Goal: Check status

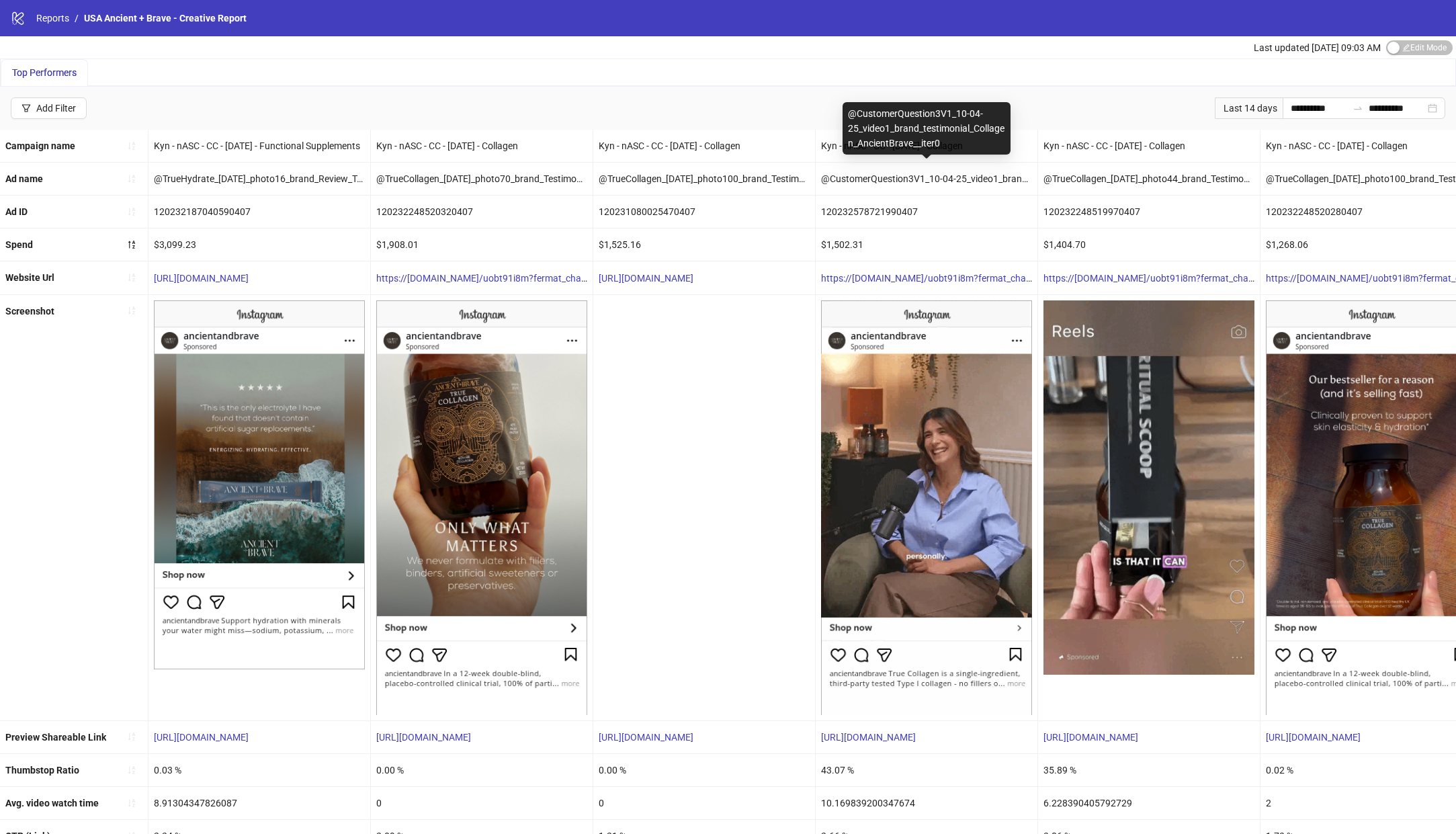
click at [864, 174] on div "@CustomerQuestion3V1_10-04-25_video1_brand_testimonial_Collagen_AncientBrave__i…" at bounding box center [926, 178] width 222 height 33
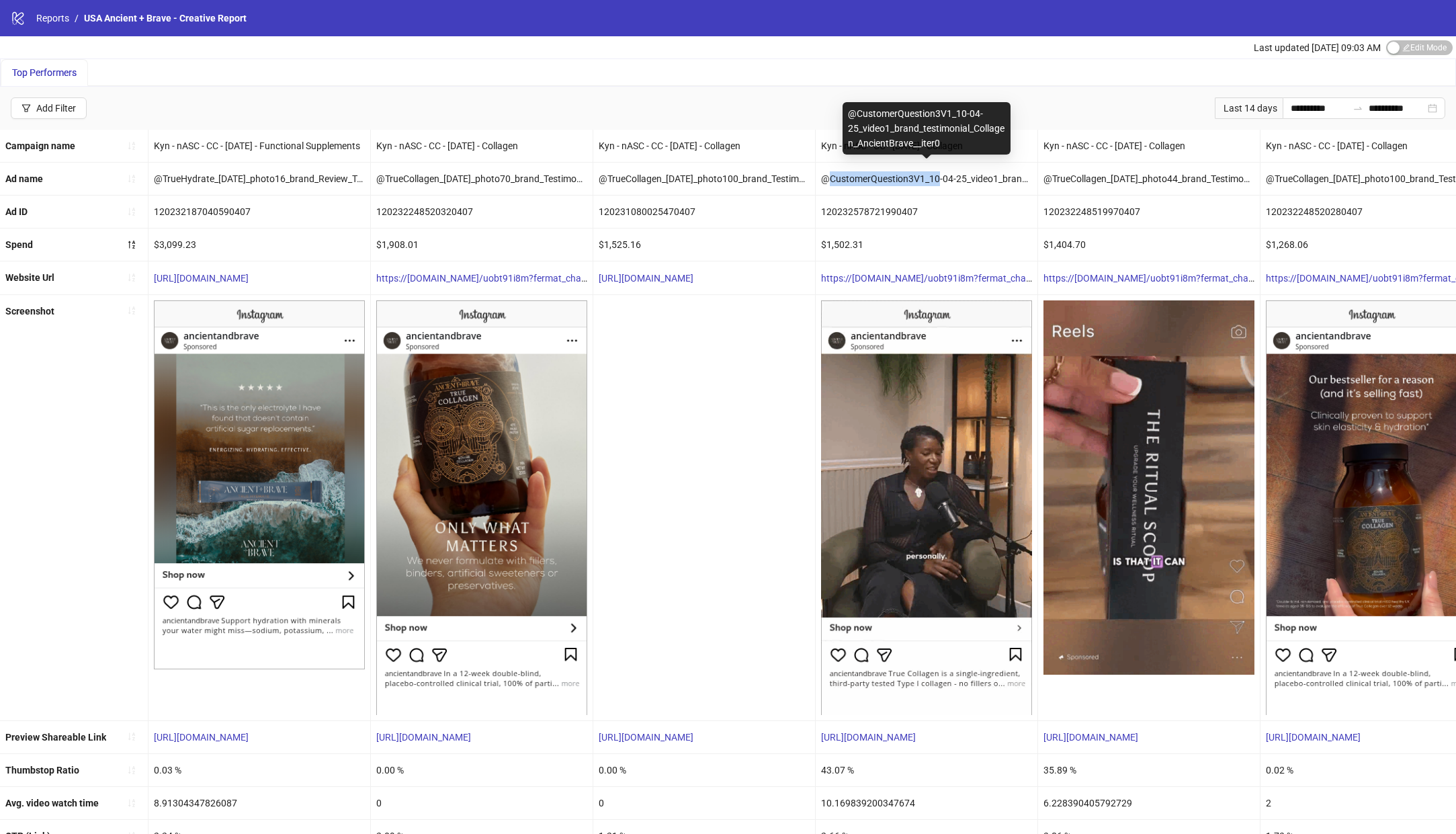
click at [864, 174] on div "@CustomerQuestion3V1_10-04-25_video1_brand_testimonial_Collagen_AncientBrave__i…" at bounding box center [926, 178] width 222 height 33
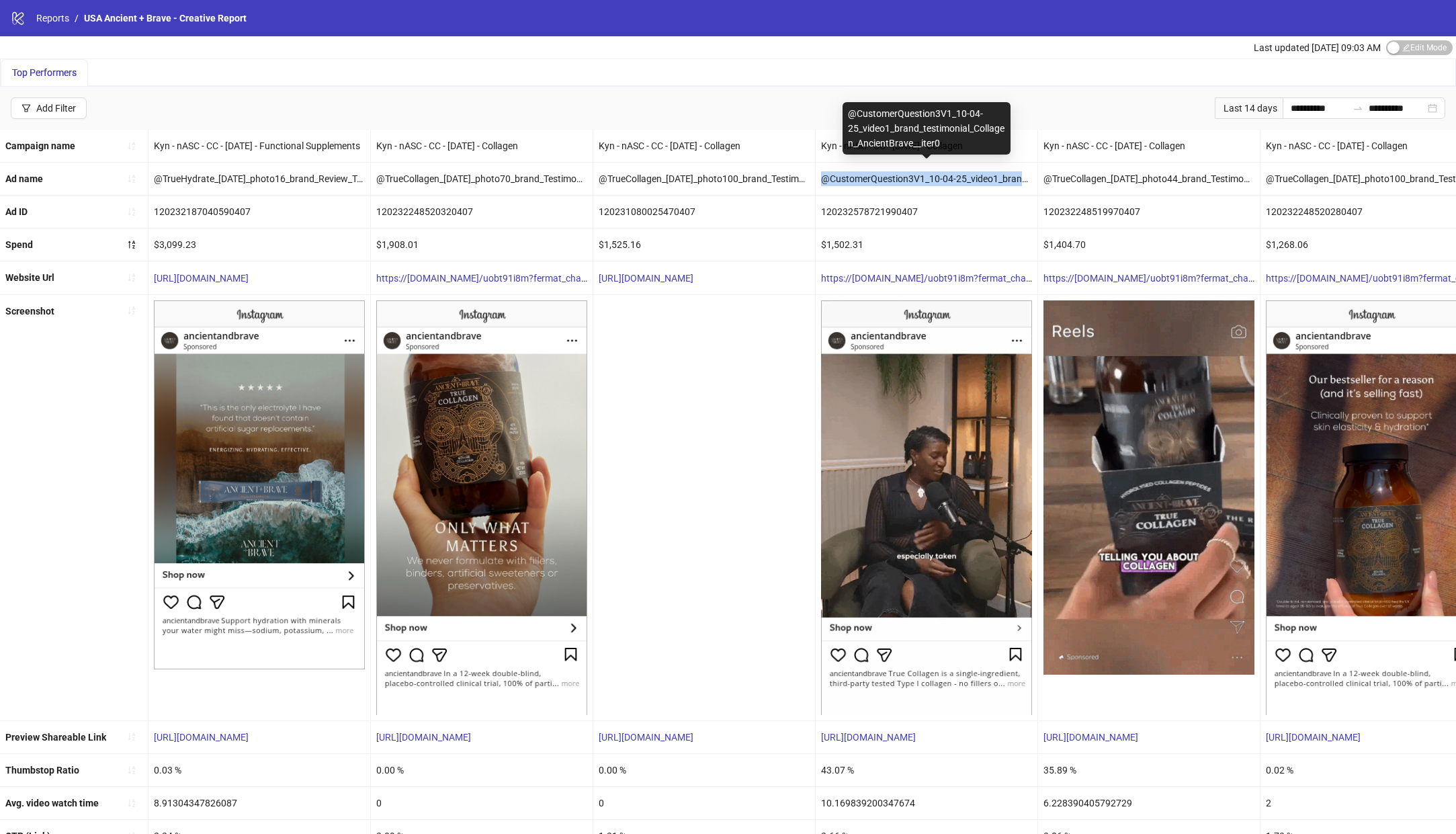
click at [864, 174] on div "@CustomerQuestion3V1_10-04-25_video1_brand_testimonial_Collagen_AncientBrave__i…" at bounding box center [926, 178] width 222 height 33
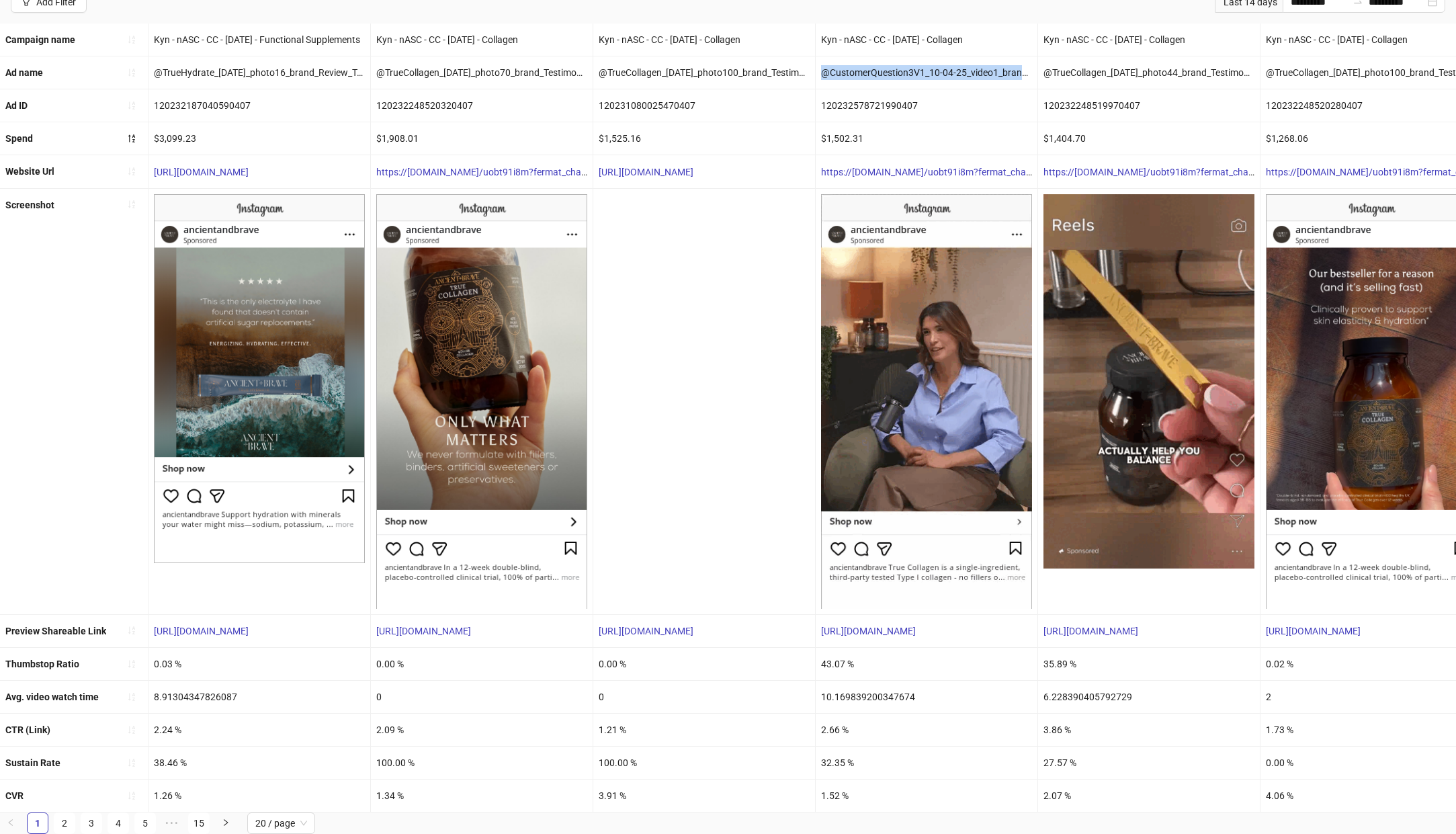
scroll to position [116, 0]
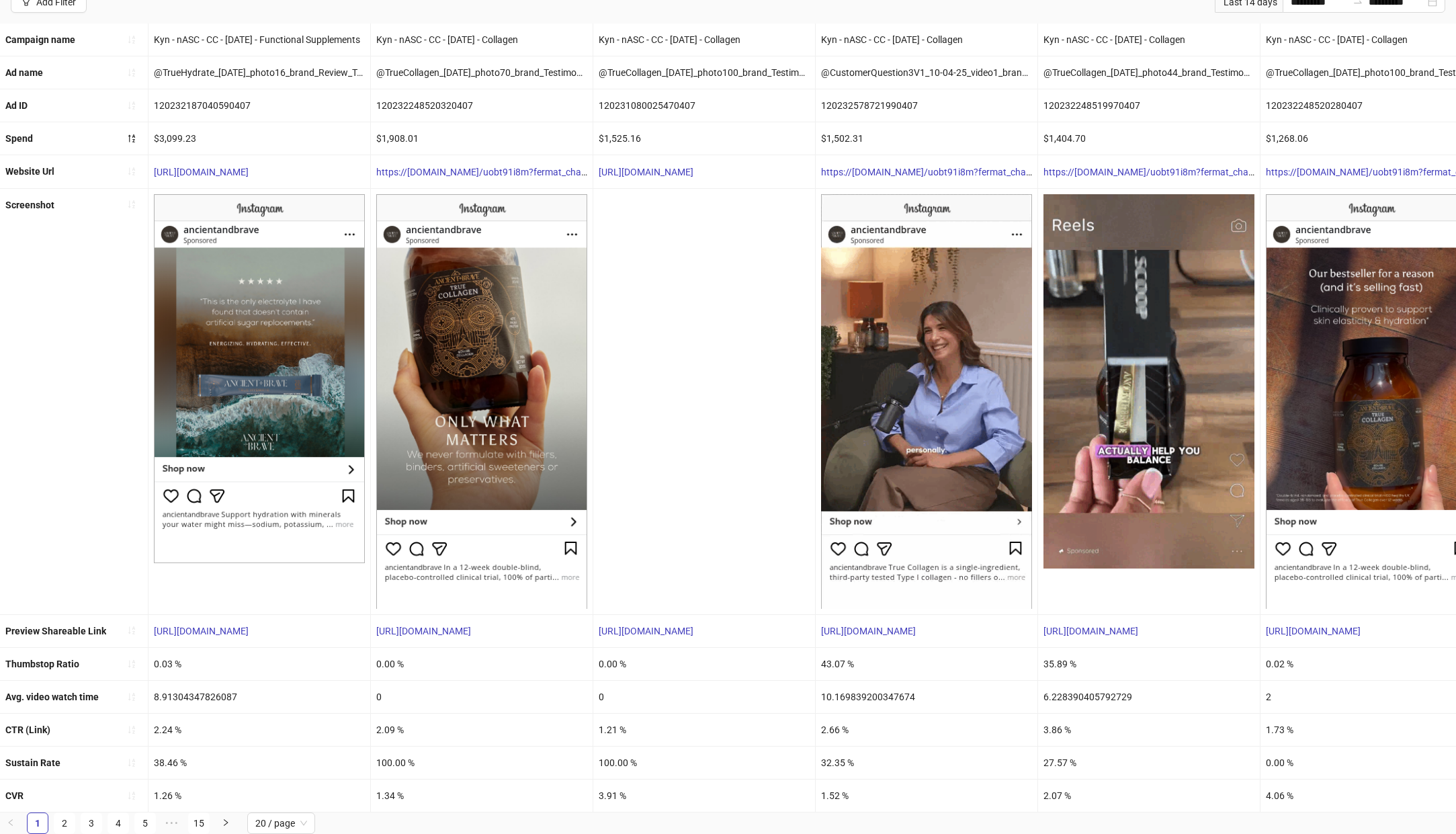
click at [834, 656] on div "43.07 %" at bounding box center [926, 663] width 222 height 33
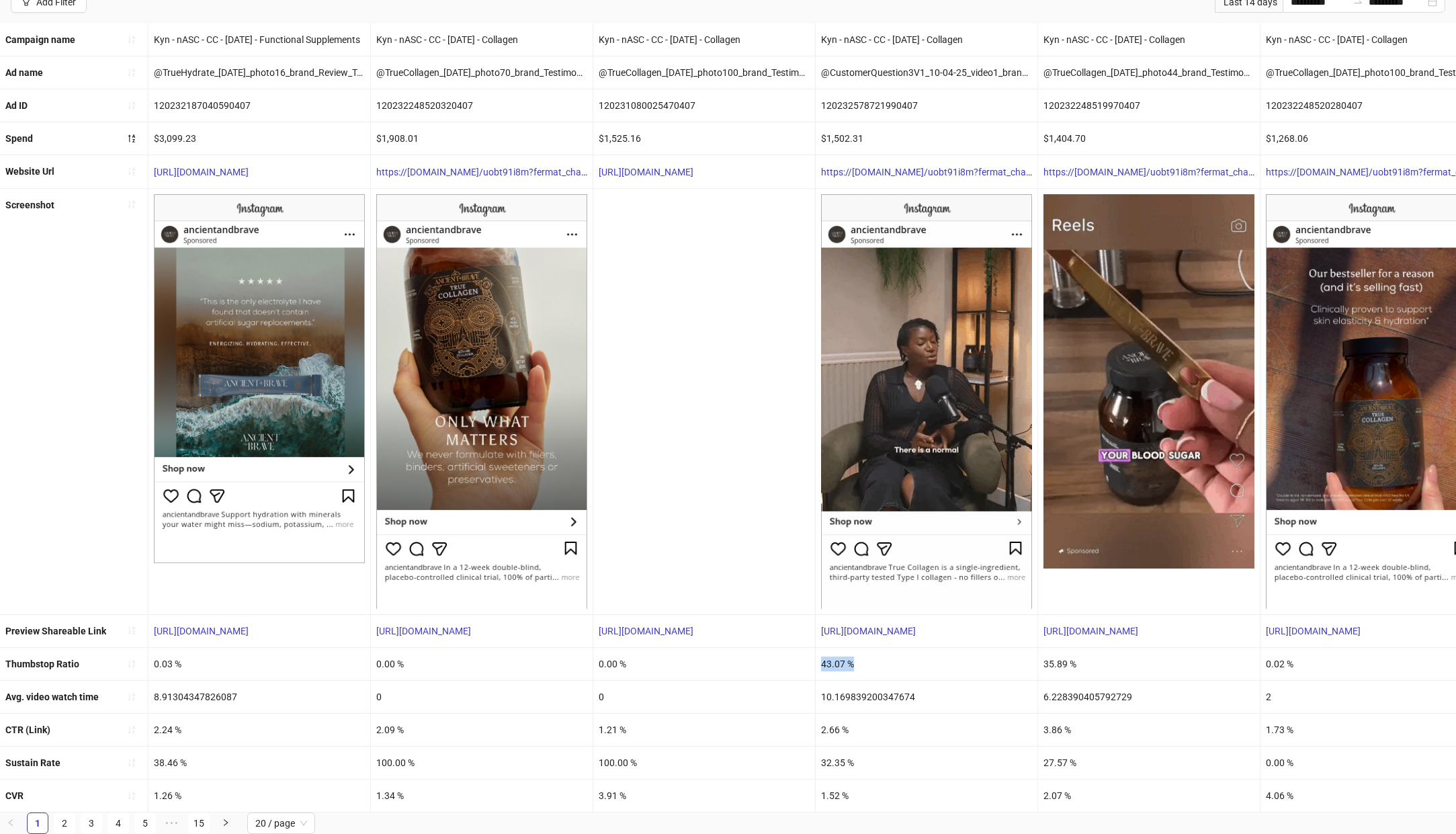
click at [856, 654] on div "43.07 %" at bounding box center [926, 663] width 222 height 33
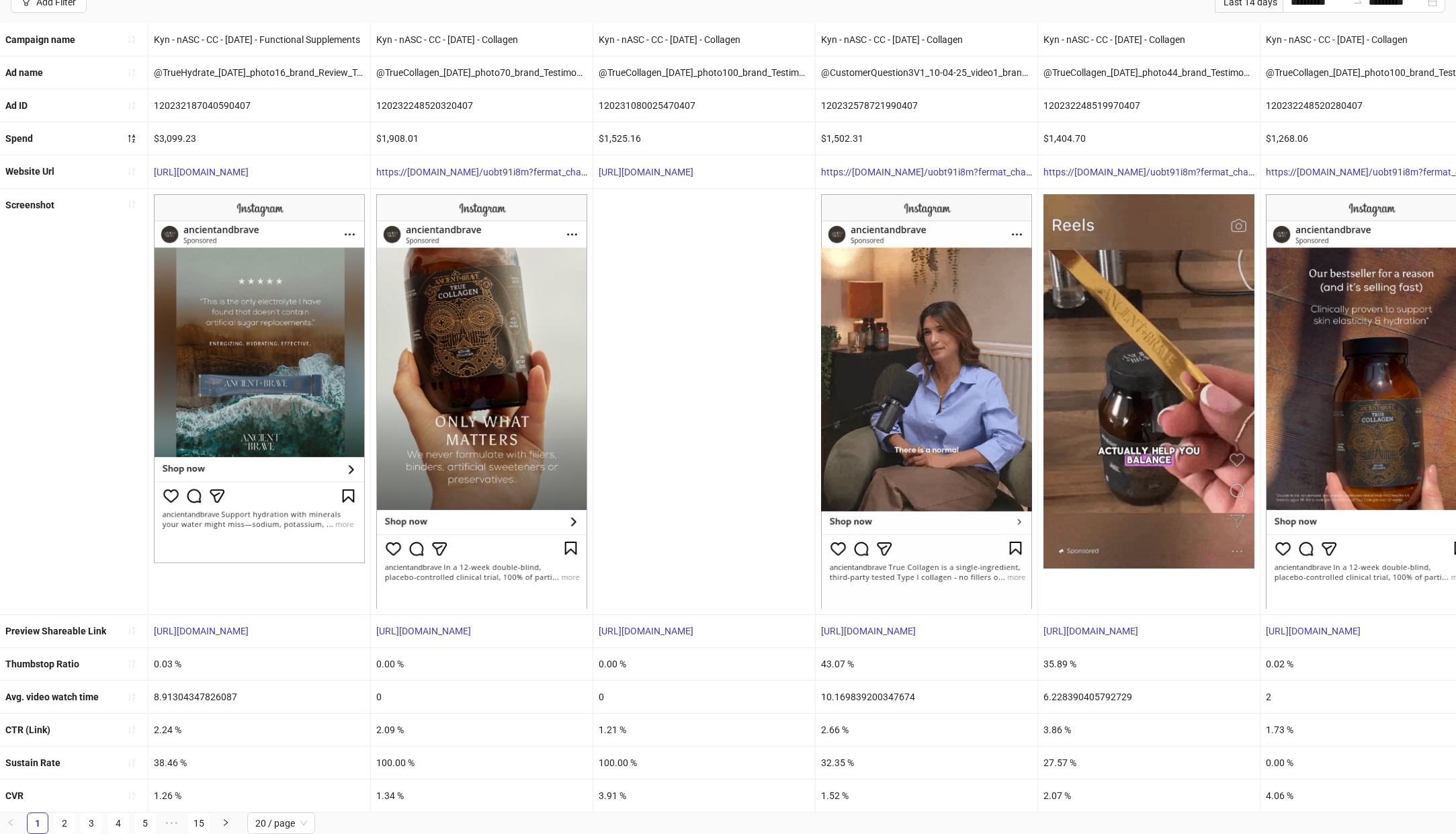
click at [856, 654] on div "43.07 %" at bounding box center [926, 663] width 222 height 33
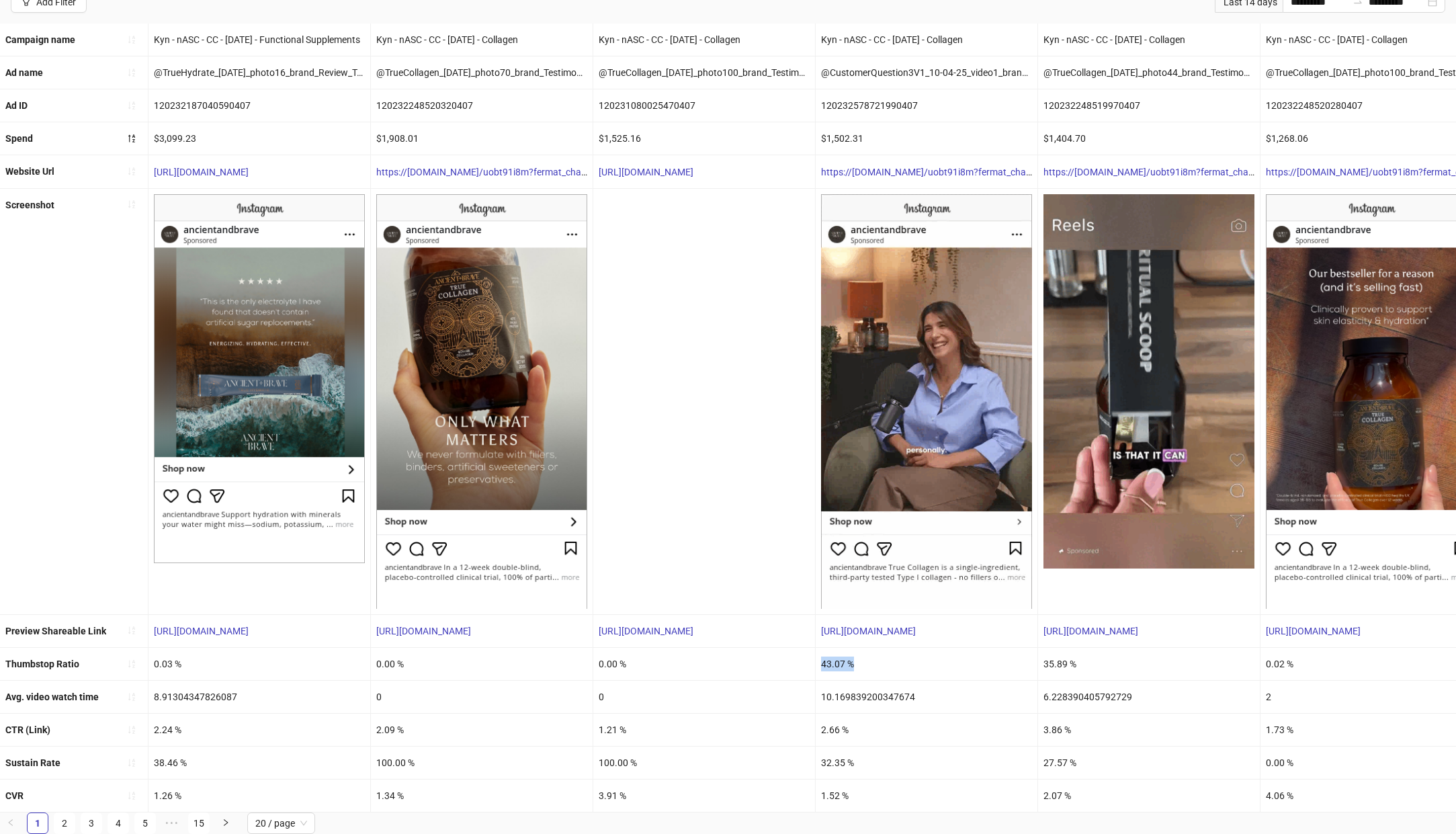
click at [856, 654] on div "43.07 %" at bounding box center [926, 663] width 222 height 33
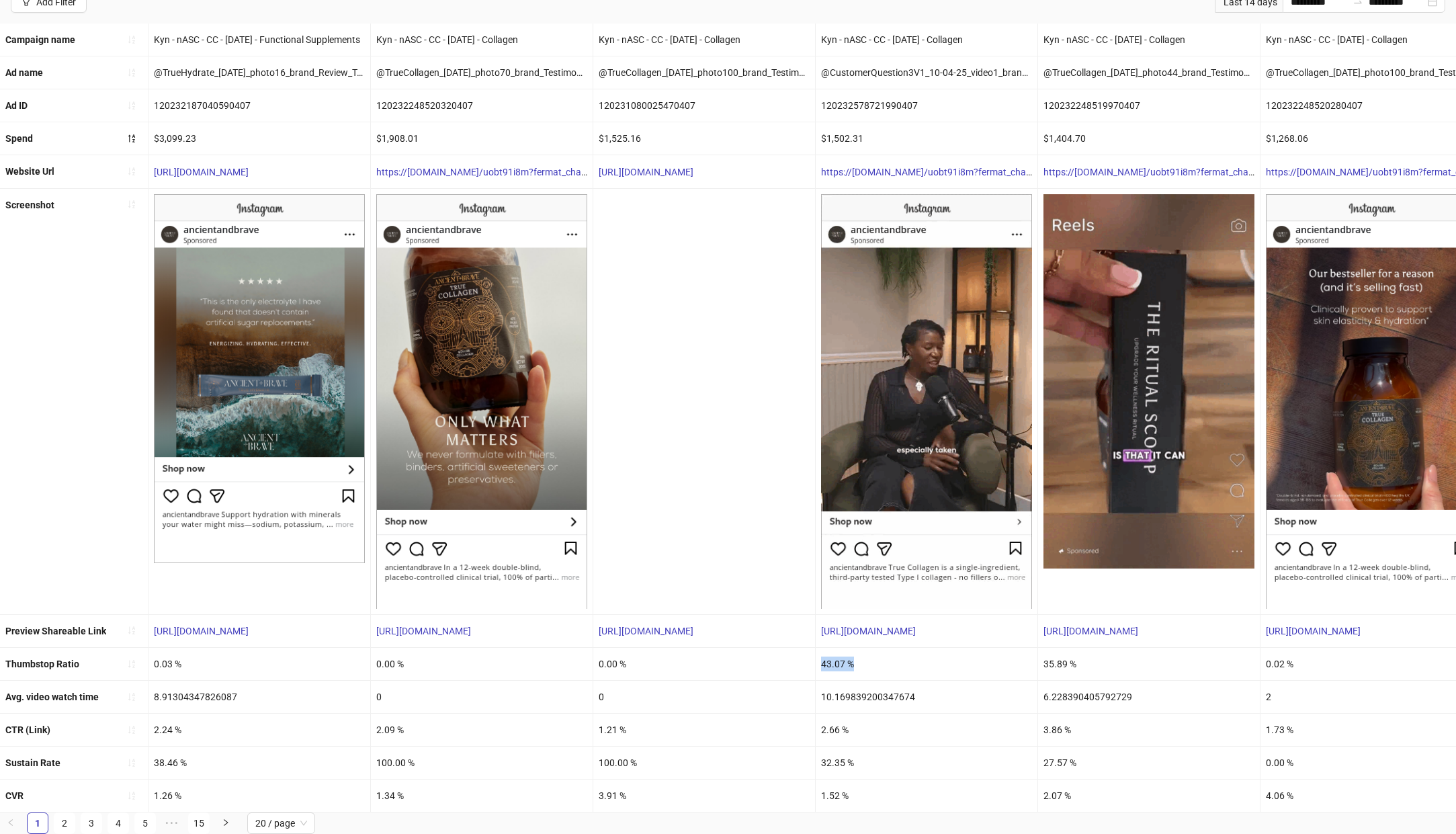
click at [856, 654] on div "43.07 %" at bounding box center [926, 663] width 222 height 33
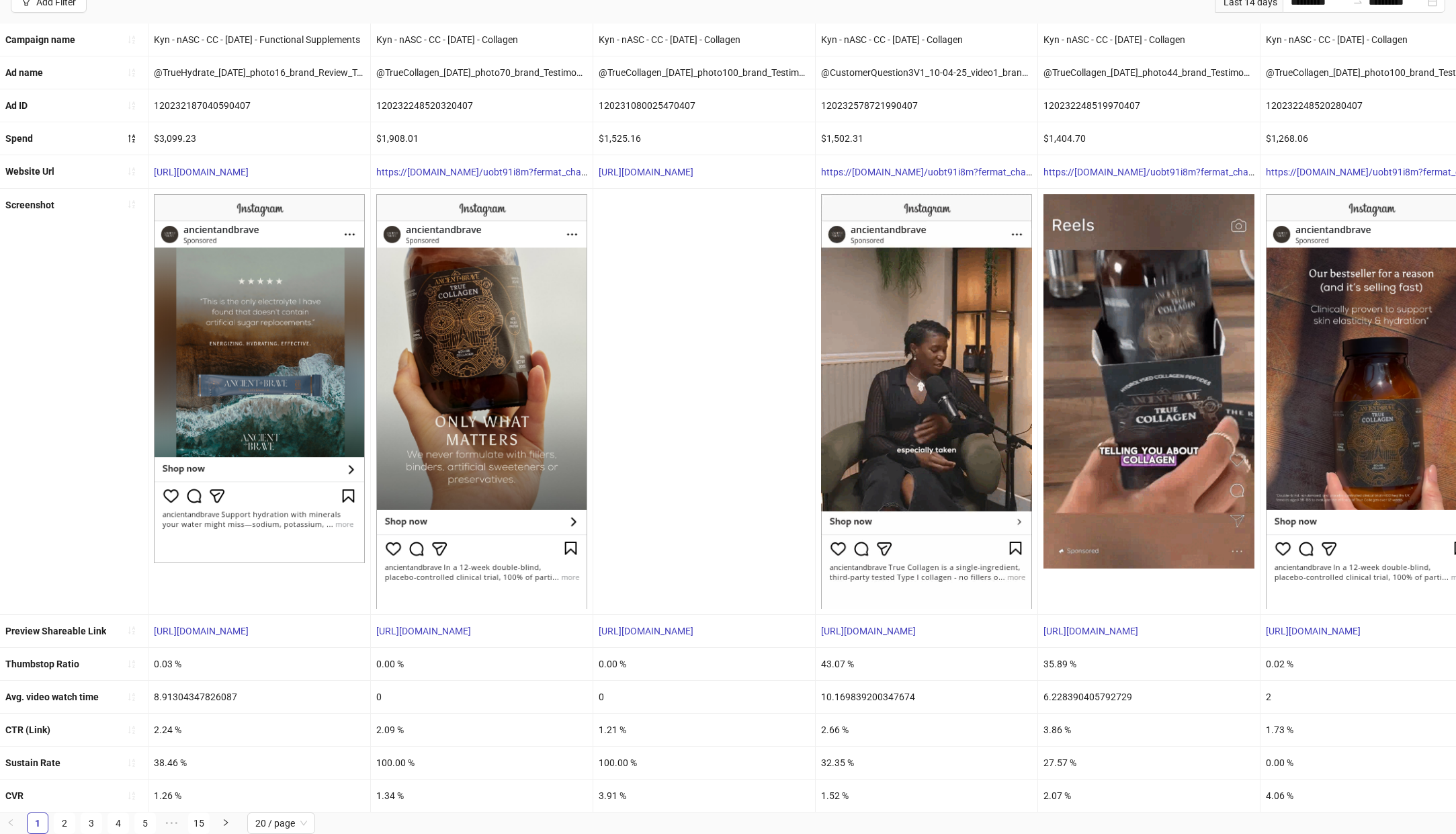
click at [870, 687] on div "10.169839200347674" at bounding box center [926, 697] width 222 height 33
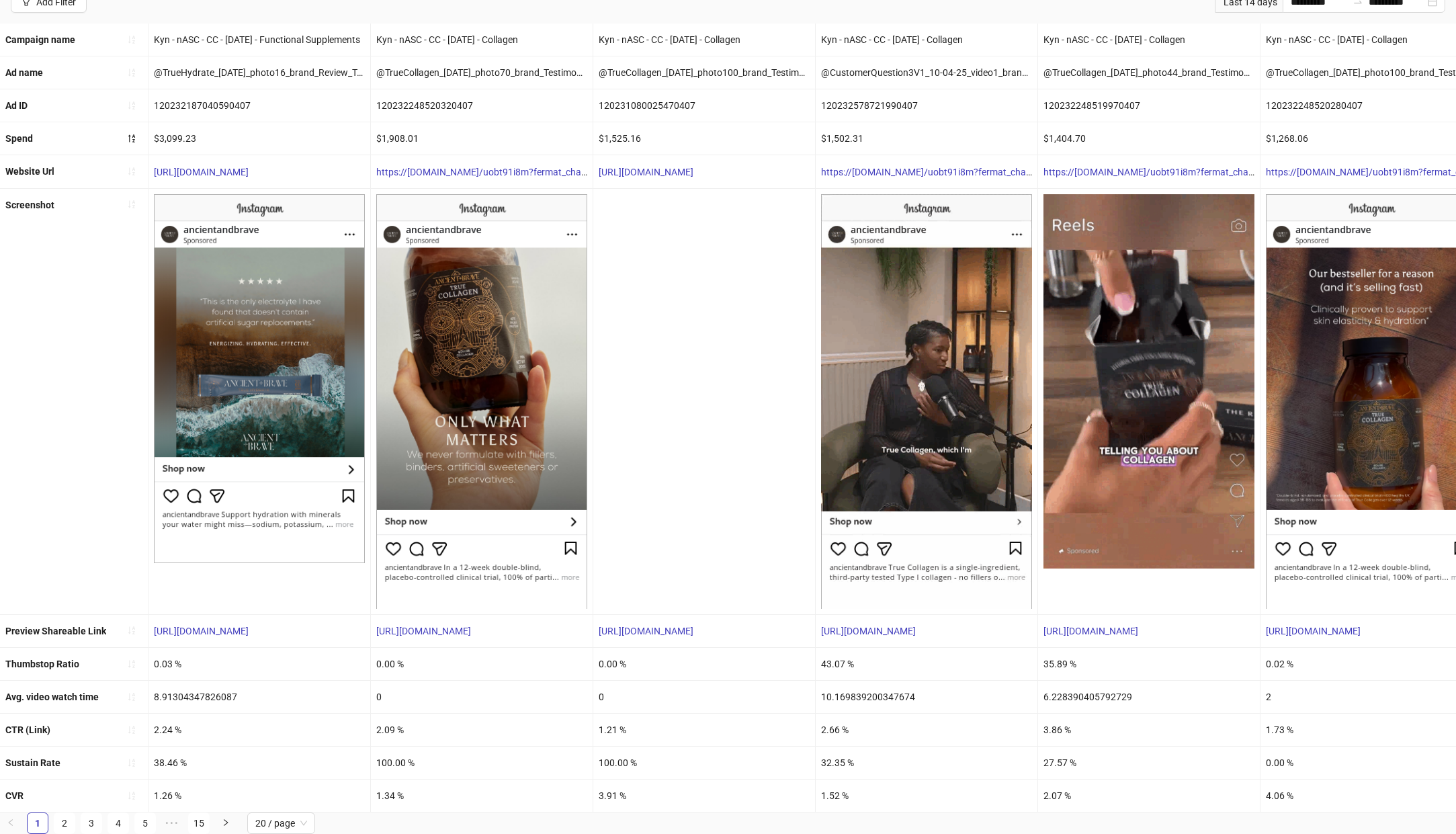
click at [870, 687] on div "10.169839200347674" at bounding box center [926, 697] width 222 height 33
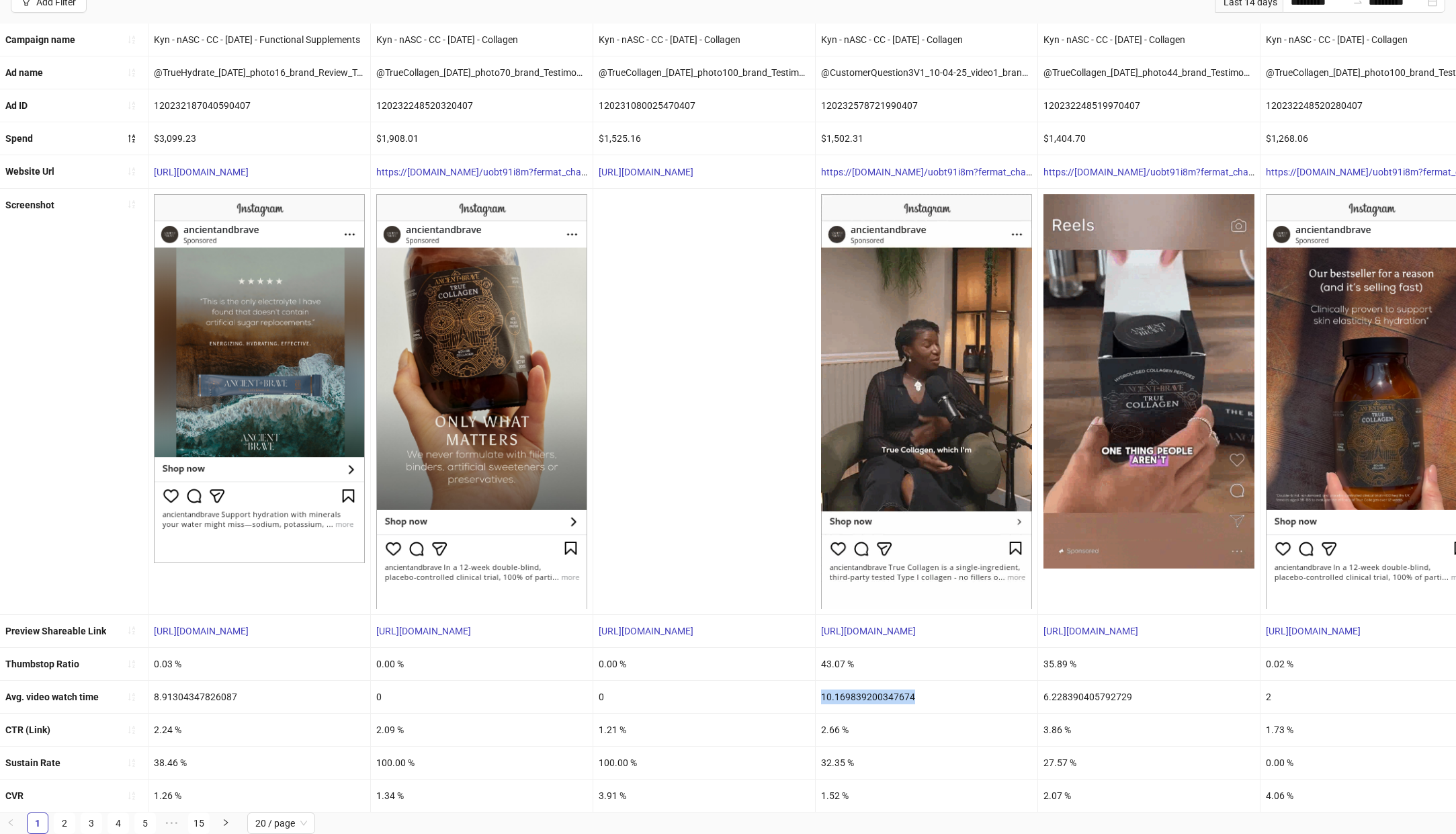
click at [870, 687] on div "10.169839200347674" at bounding box center [926, 697] width 222 height 33
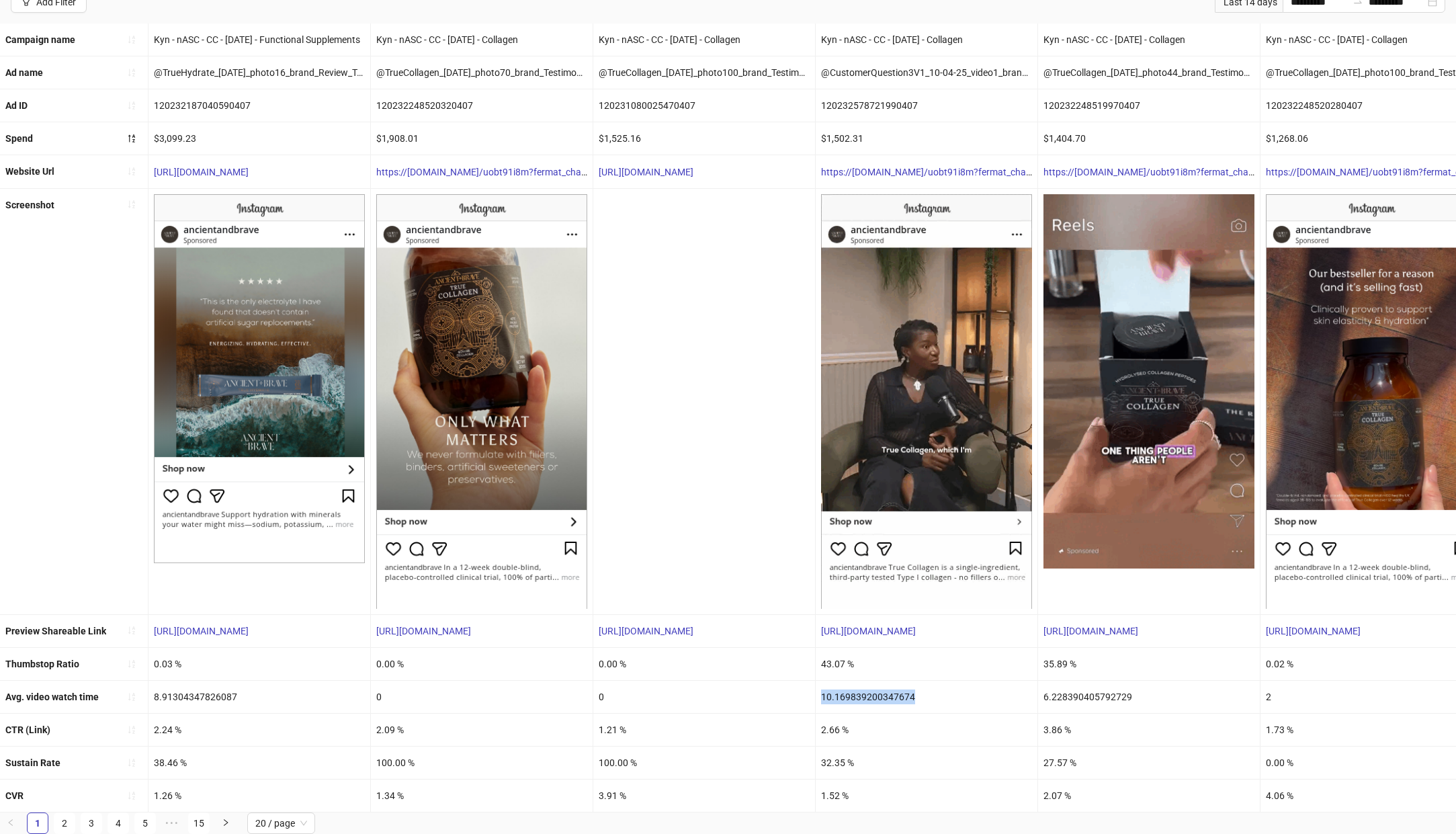
click at [870, 687] on div "10.169839200347674" at bounding box center [926, 697] width 222 height 33
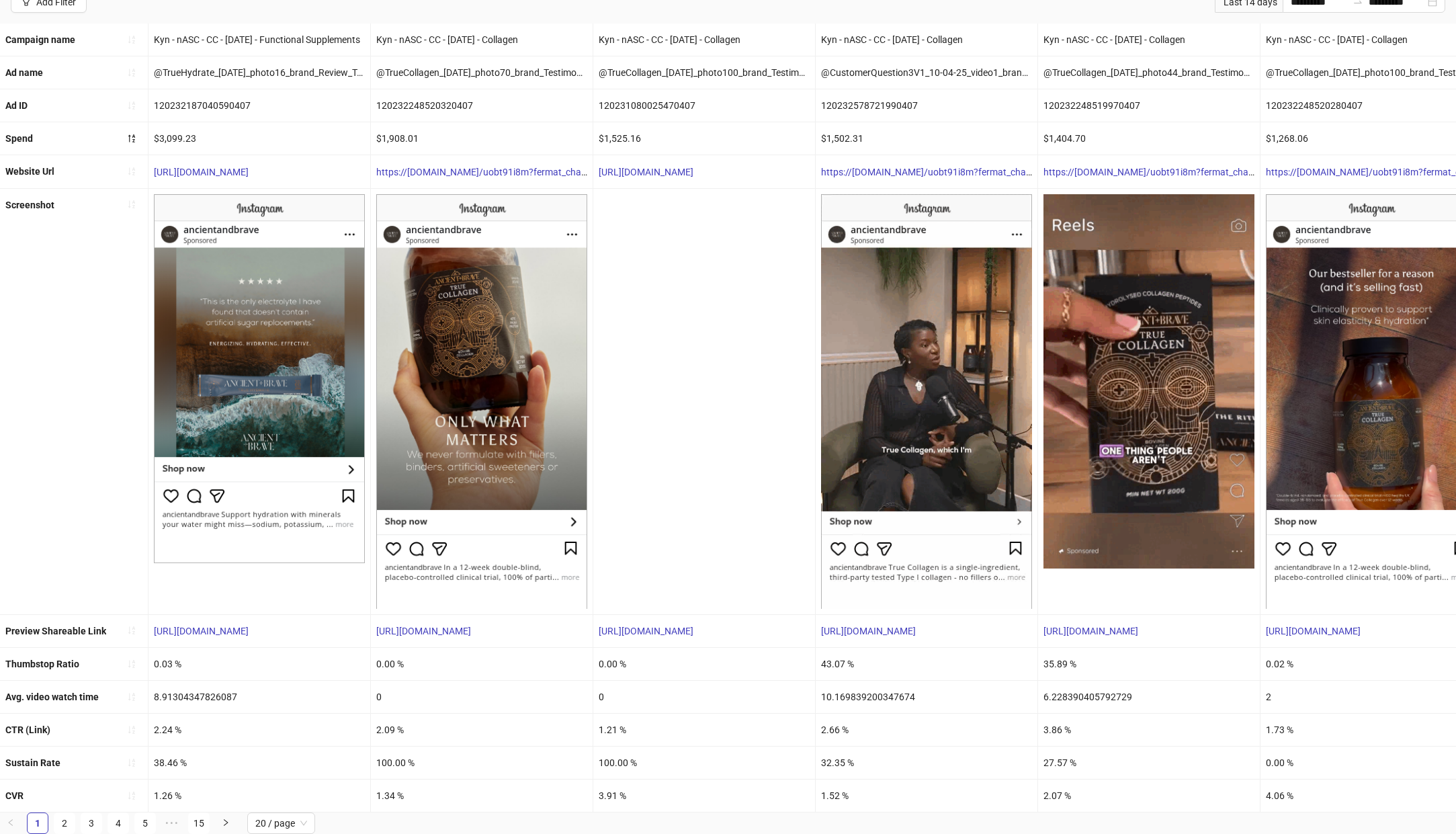
click at [846, 718] on div "2.66 %" at bounding box center [926, 729] width 222 height 33
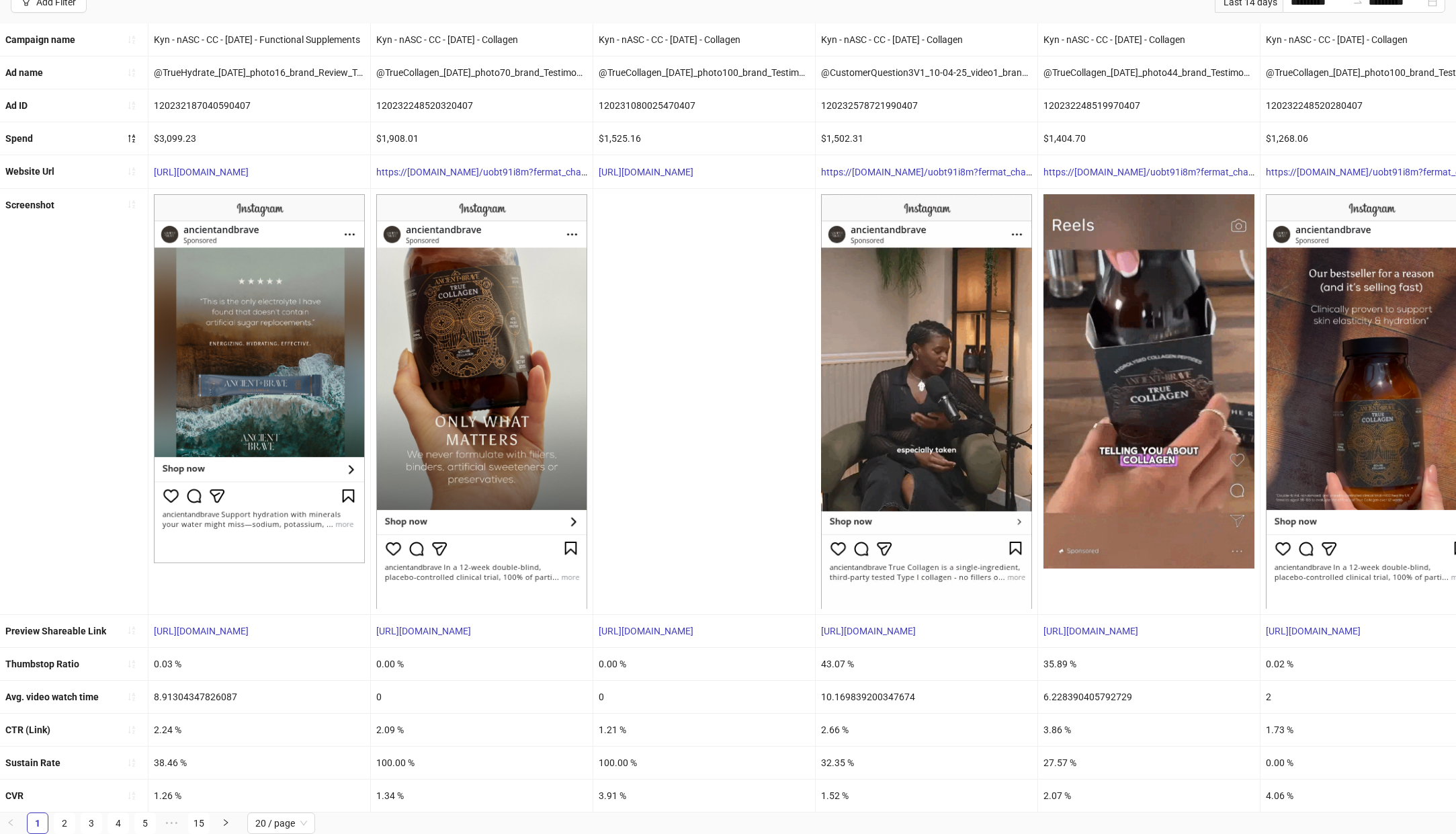
click at [846, 717] on div "2.66 %" at bounding box center [926, 729] width 222 height 33
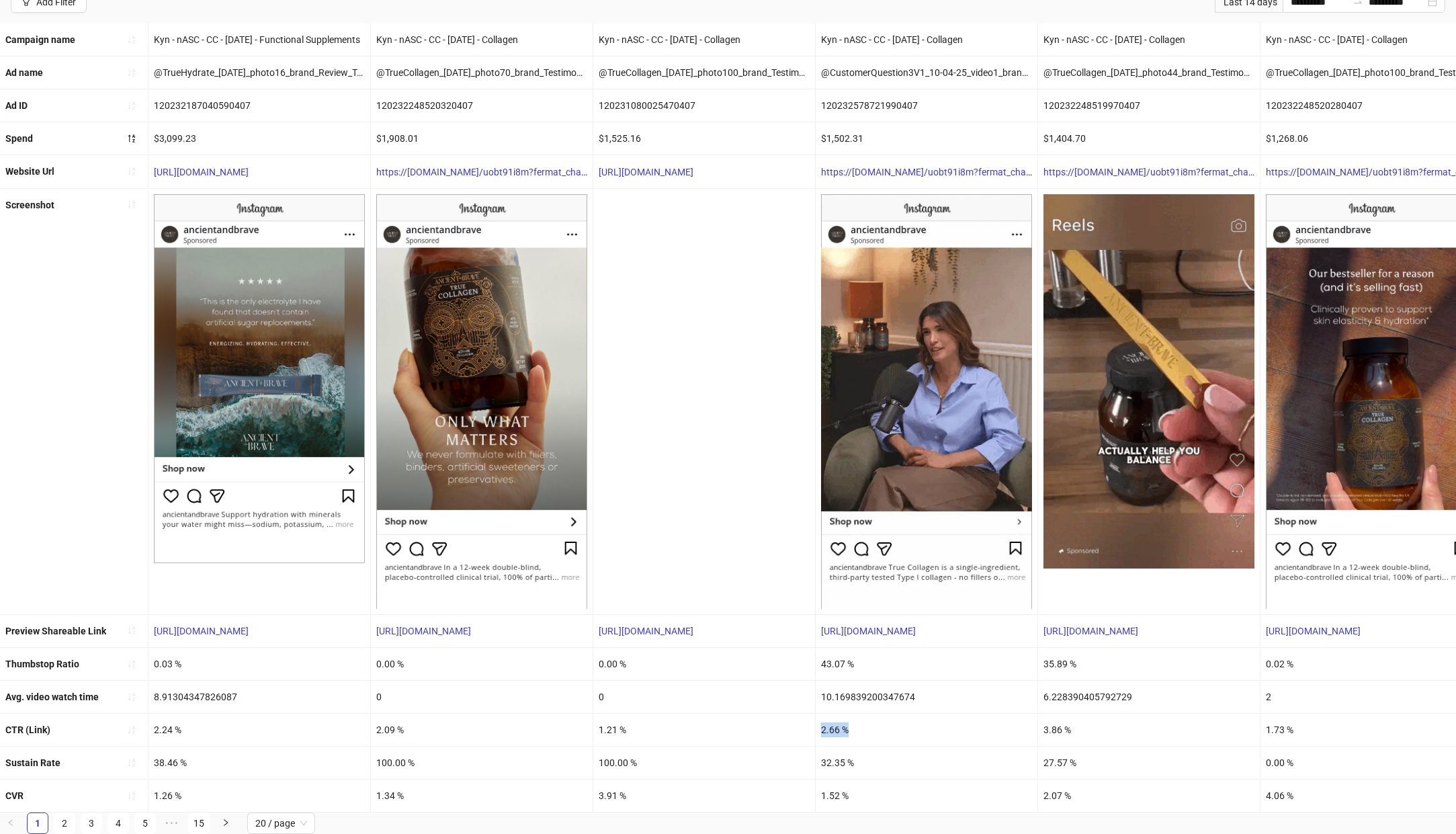
click at [846, 718] on div "2.66 %" at bounding box center [926, 729] width 222 height 33
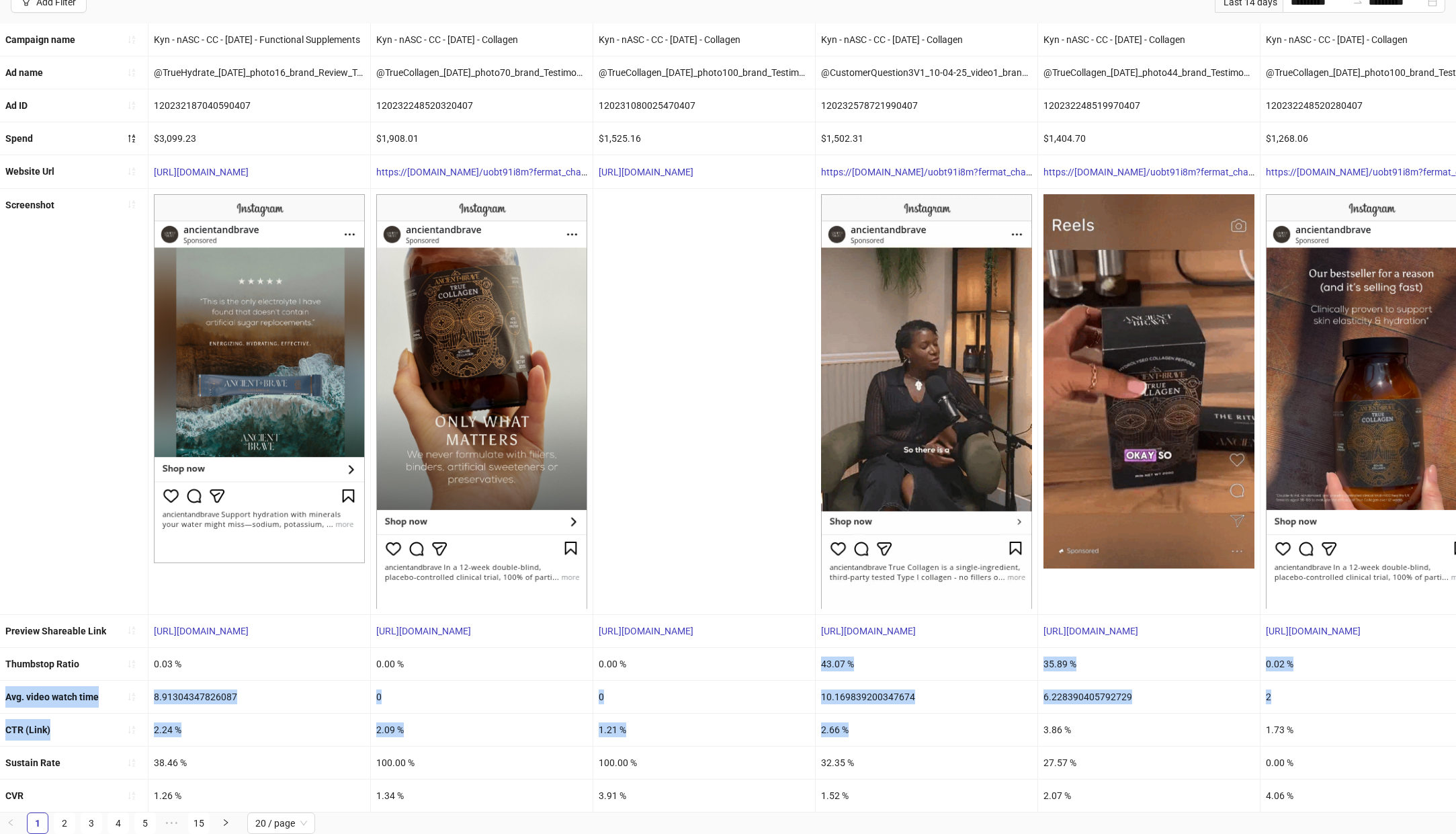
drag, startPoint x: 876, startPoint y: 722, endPoint x: 825, endPoint y: 654, distance: 85.0
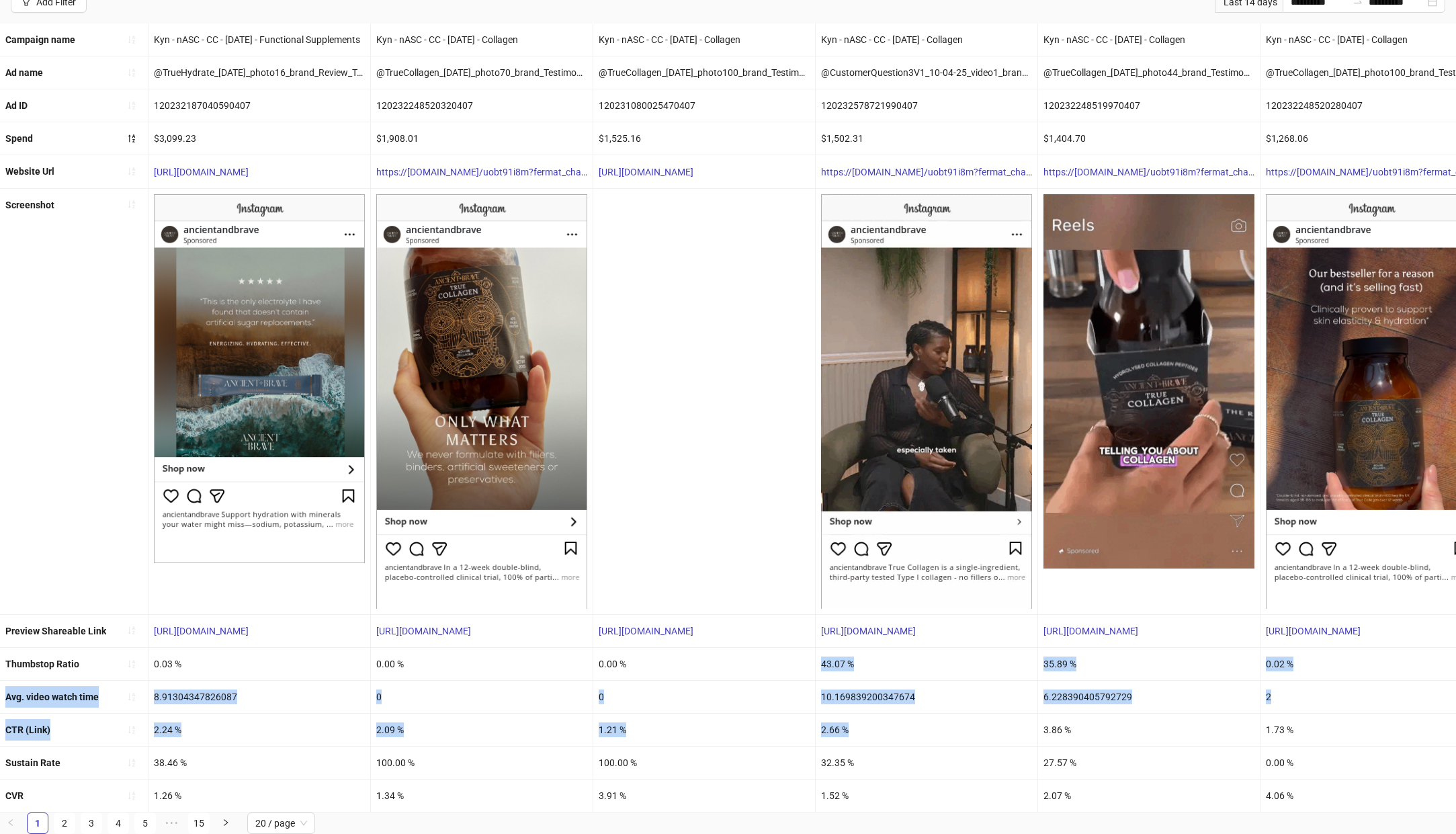
click at [820, 651] on ul "Campaign name Kyn - nASC - CC - [DATE] - Functional Supplements Kyn - nASC - CC…" at bounding box center [728, 417] width 1456 height 788
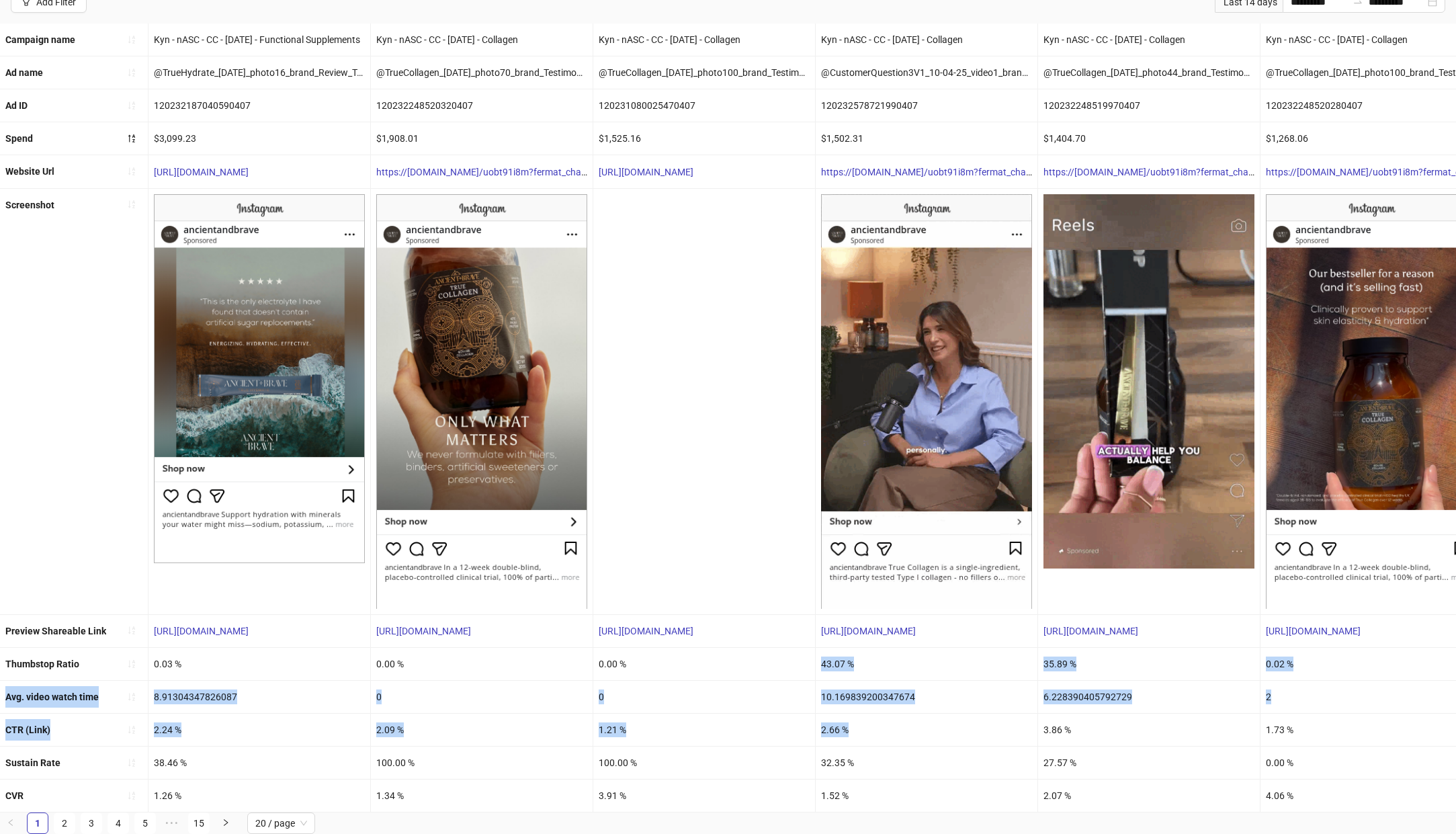
click at [836, 658] on div "43.07 %" at bounding box center [926, 663] width 222 height 33
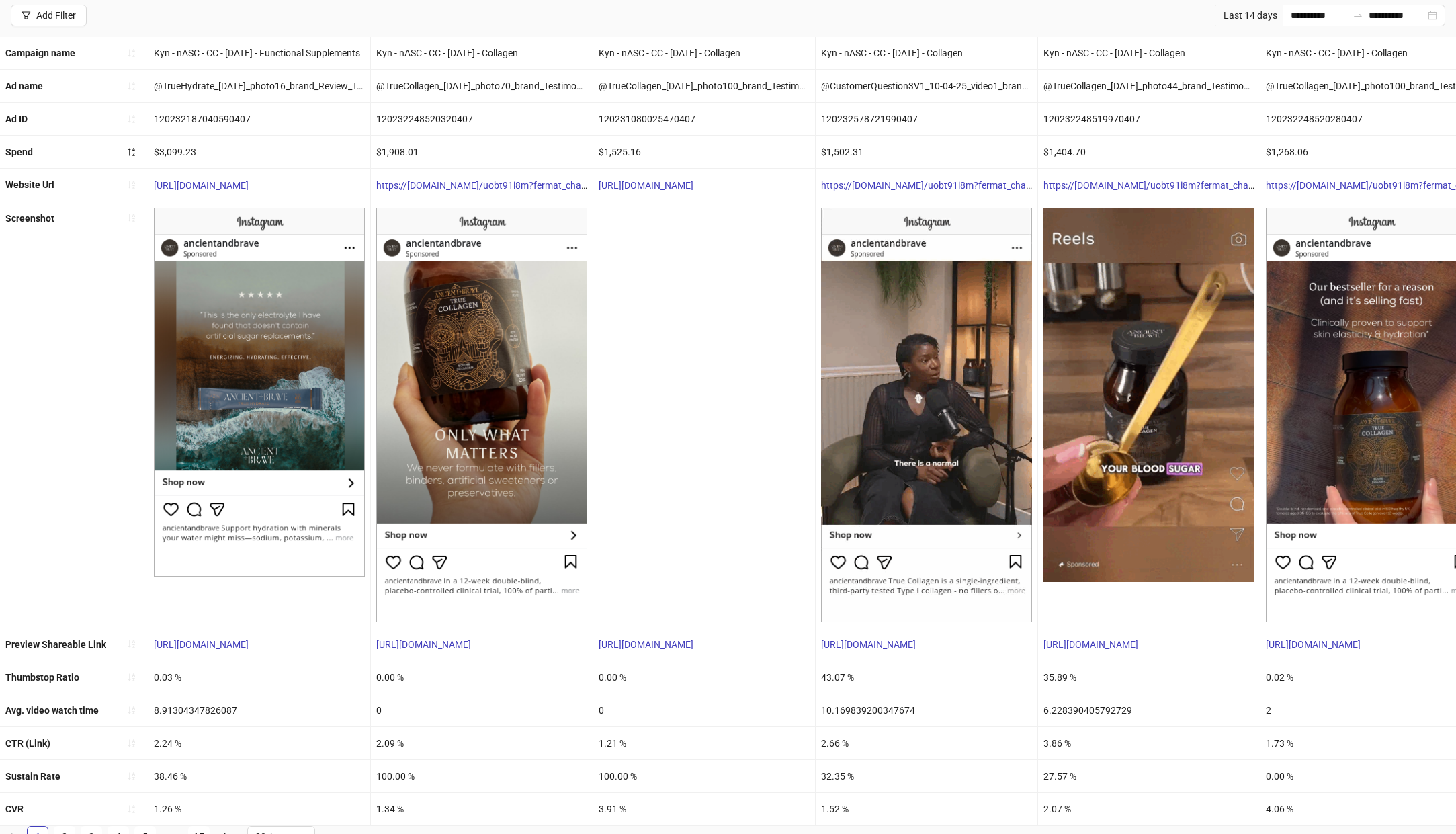
scroll to position [0, 0]
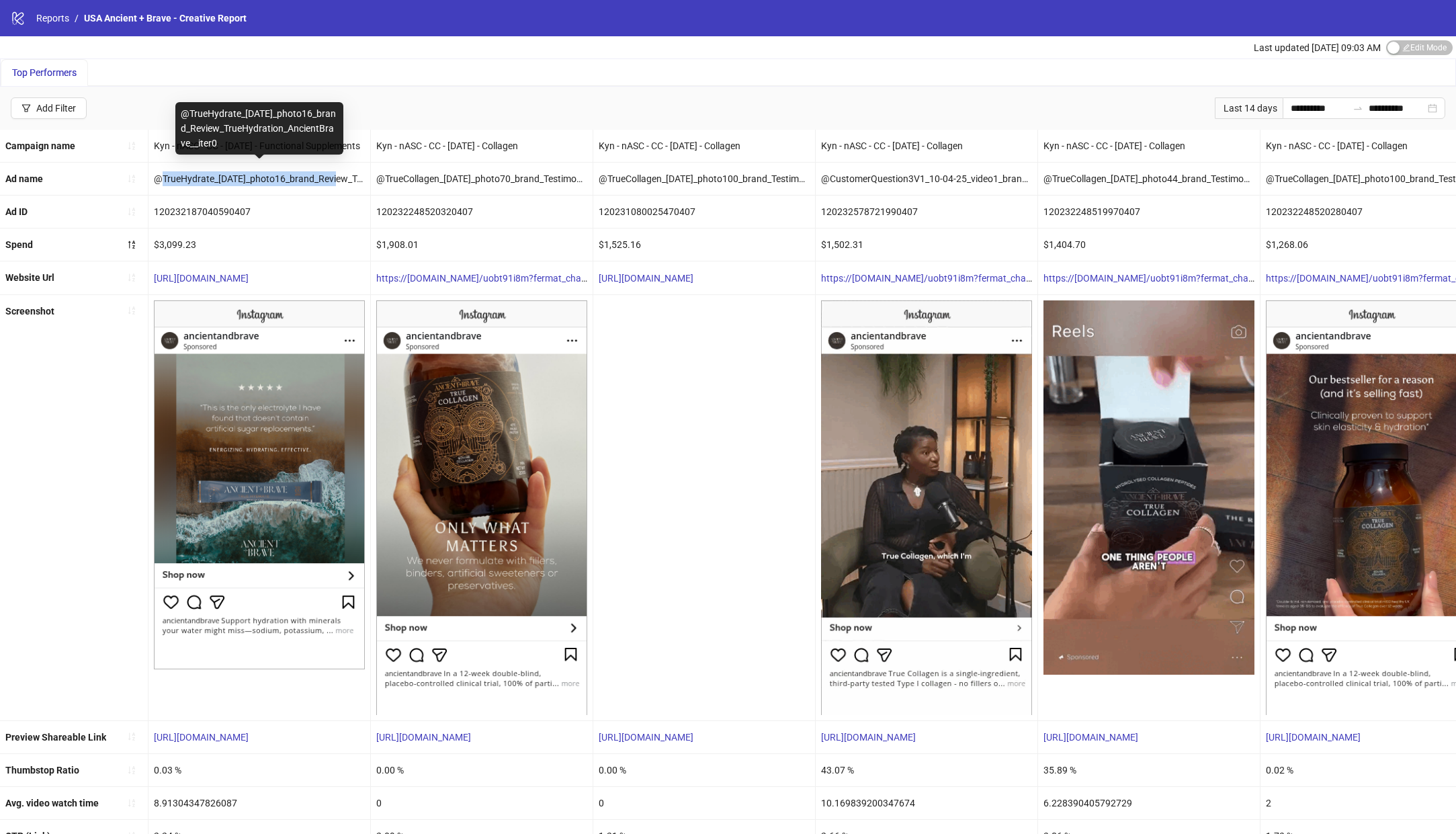
drag, startPoint x: 159, startPoint y: 179, endPoint x: 344, endPoint y: 177, distance: 185.0
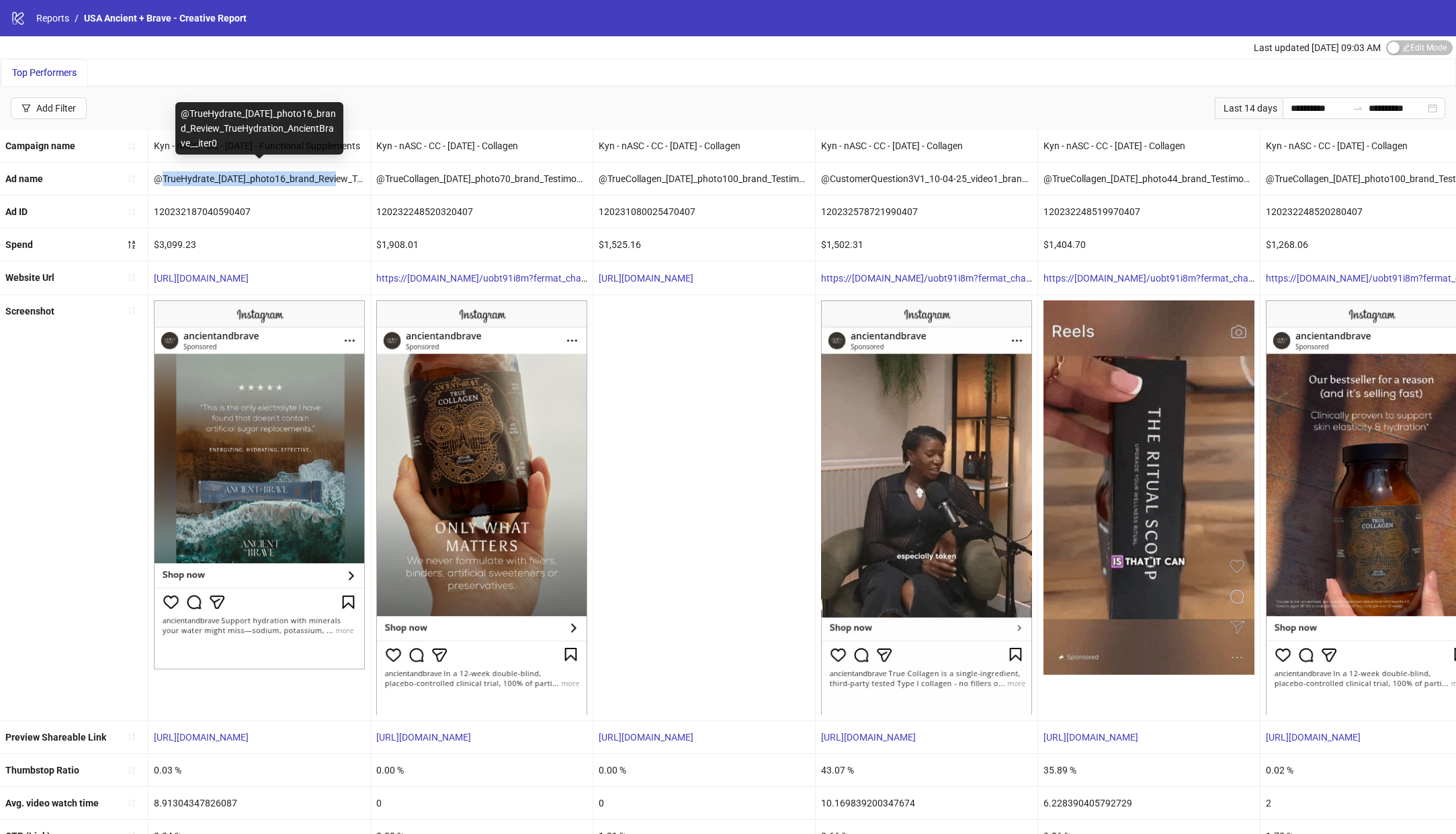
click at [344, 176] on div "@TrueHydrate_[DATE]_photo16_brand_Review_TrueHydration_AncientBrave__iter0" at bounding box center [259, 178] width 222 height 33
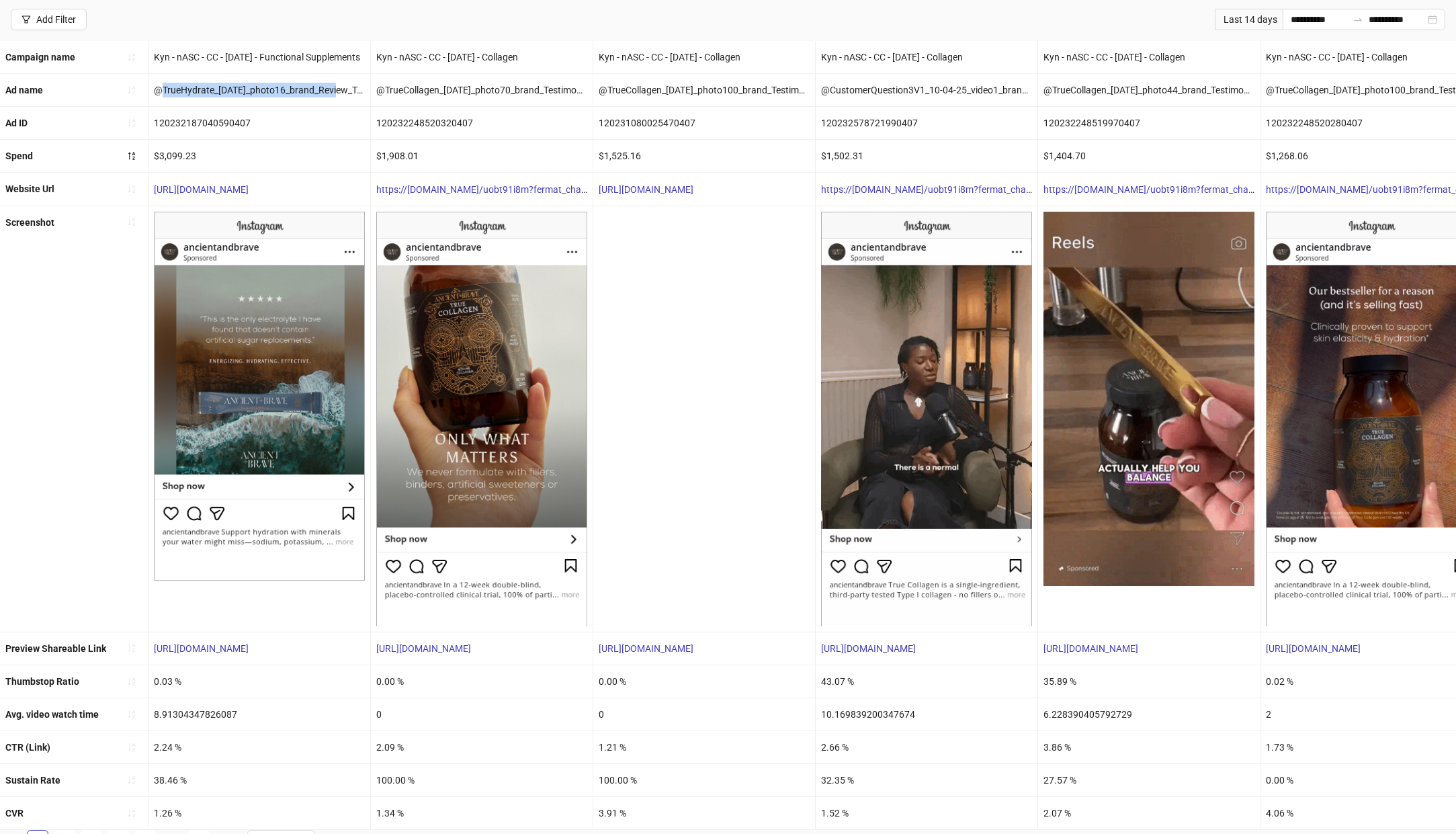
scroll to position [116, 0]
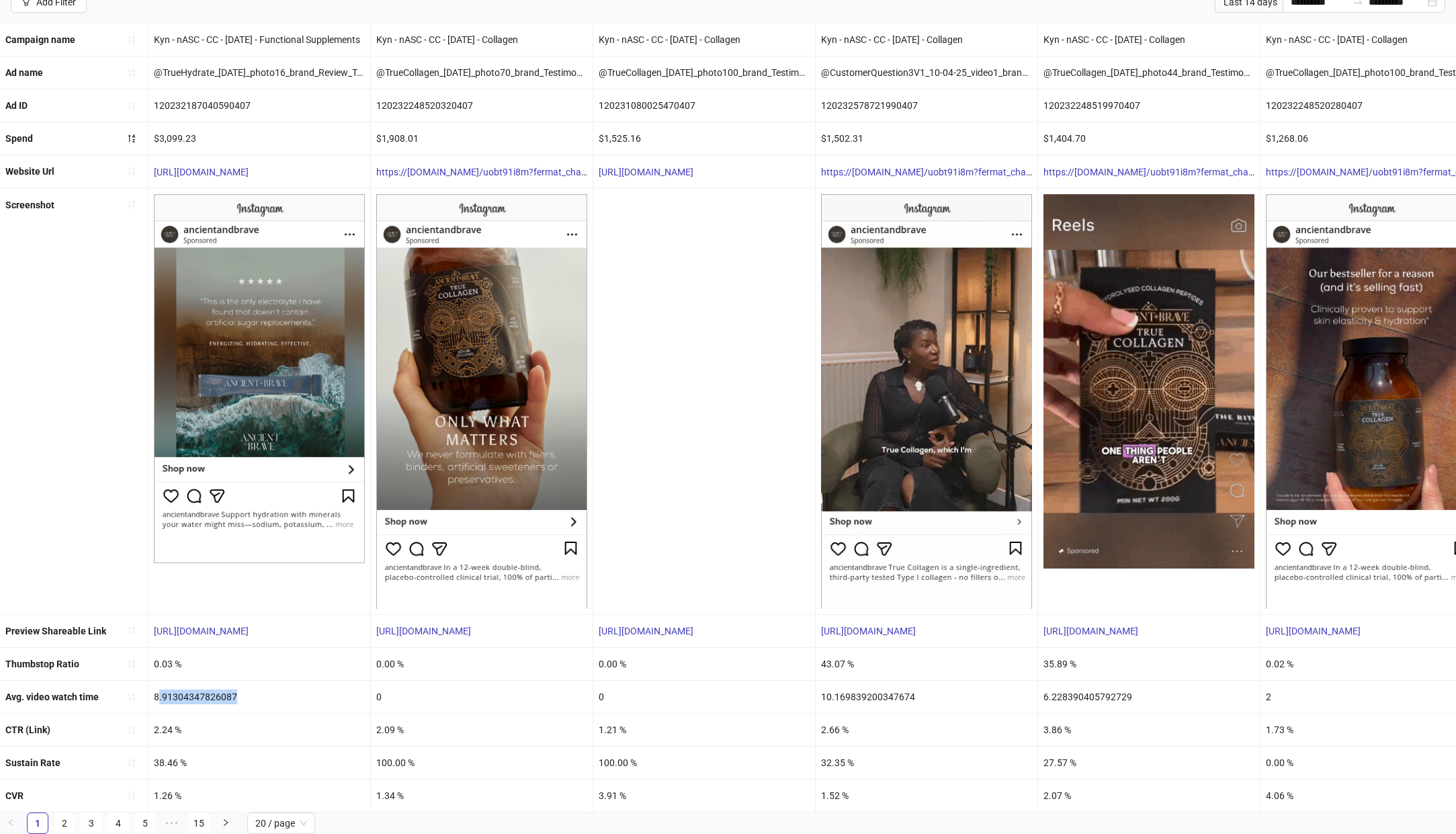
drag, startPoint x: 159, startPoint y: 684, endPoint x: 274, endPoint y: 684, distance: 115.0
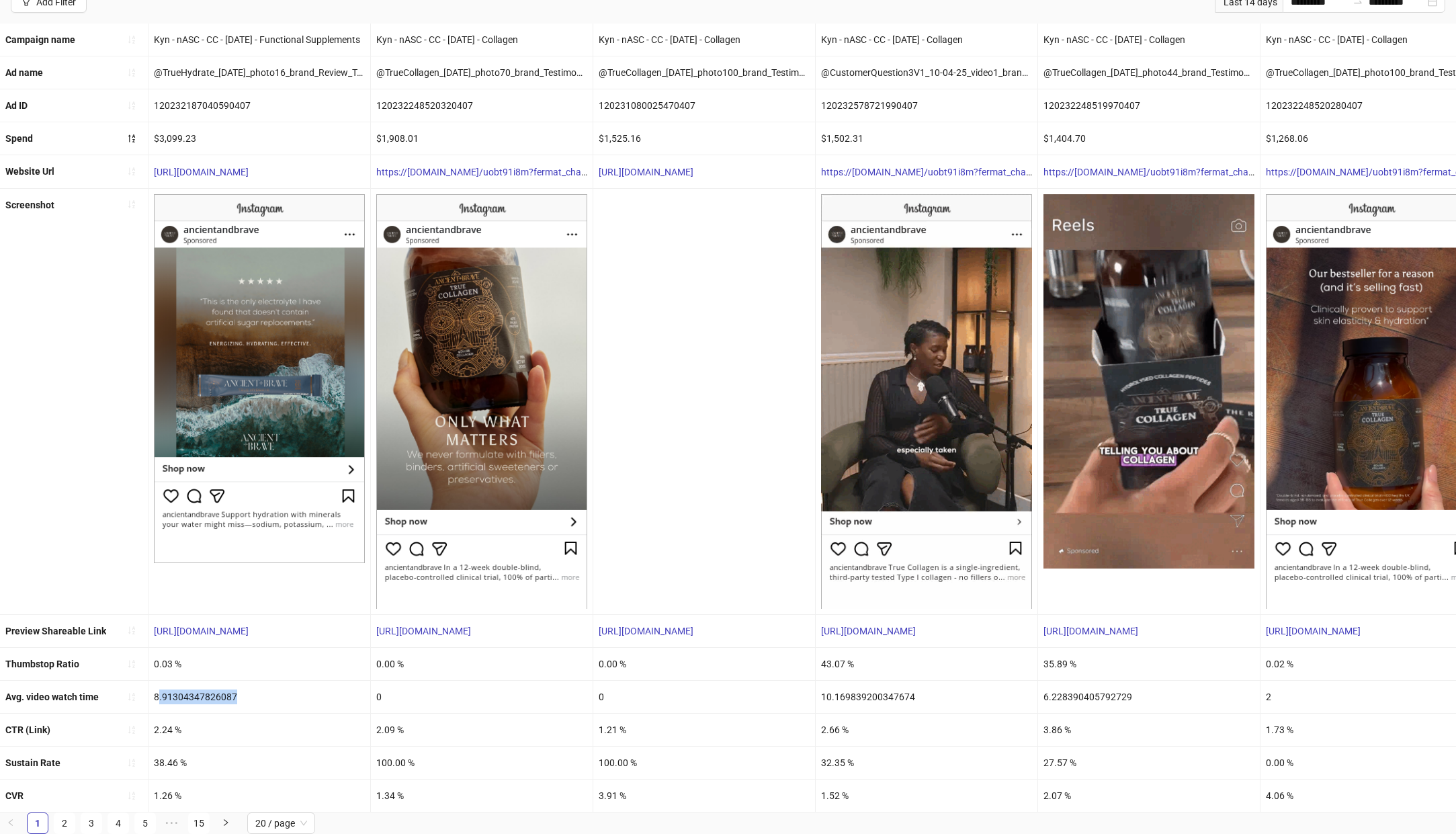
click at [274, 684] on div "8.91304347826087" at bounding box center [259, 697] width 222 height 33
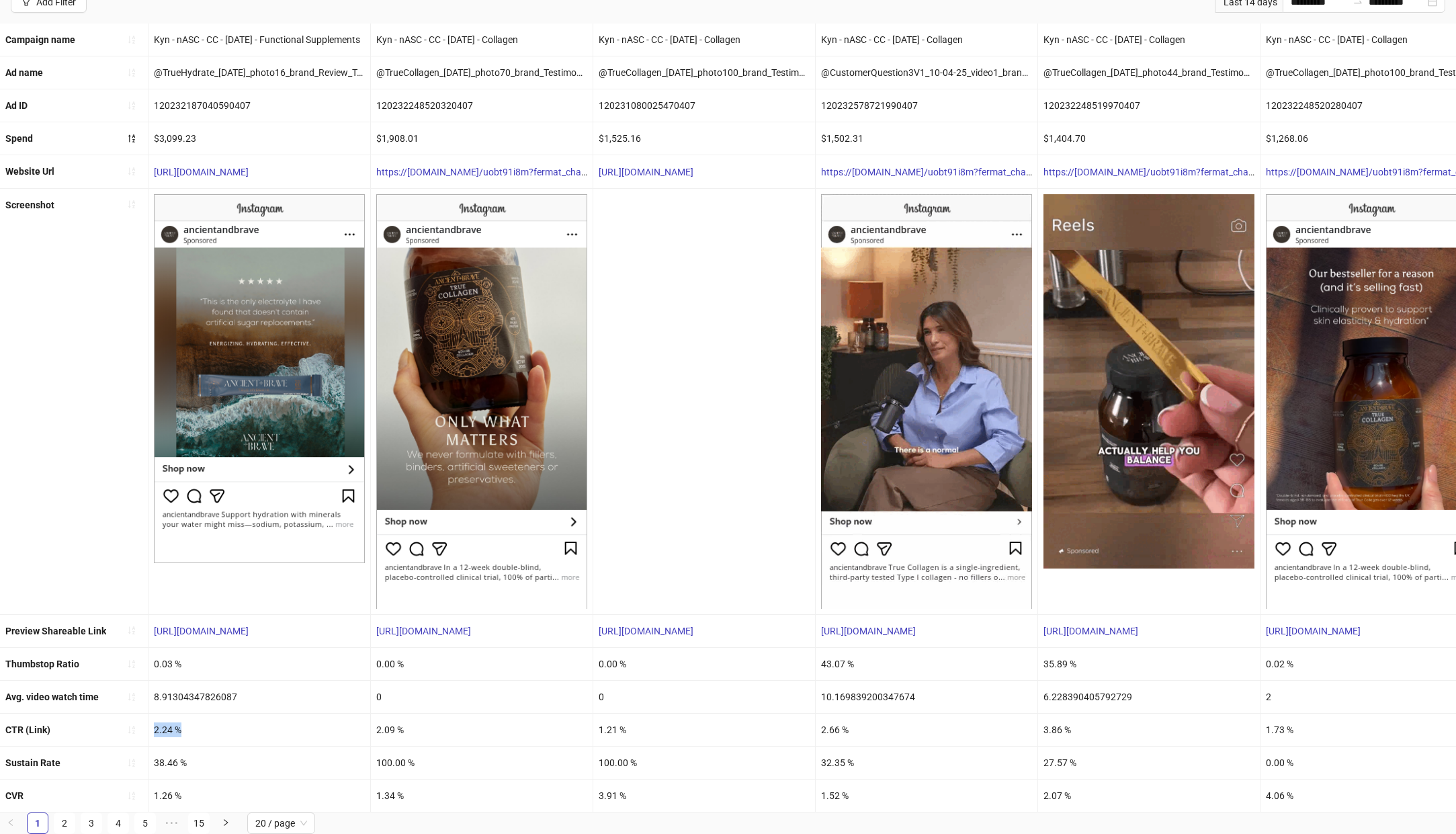
drag, startPoint x: 154, startPoint y: 720, endPoint x: 215, endPoint y: 719, distance: 61.0
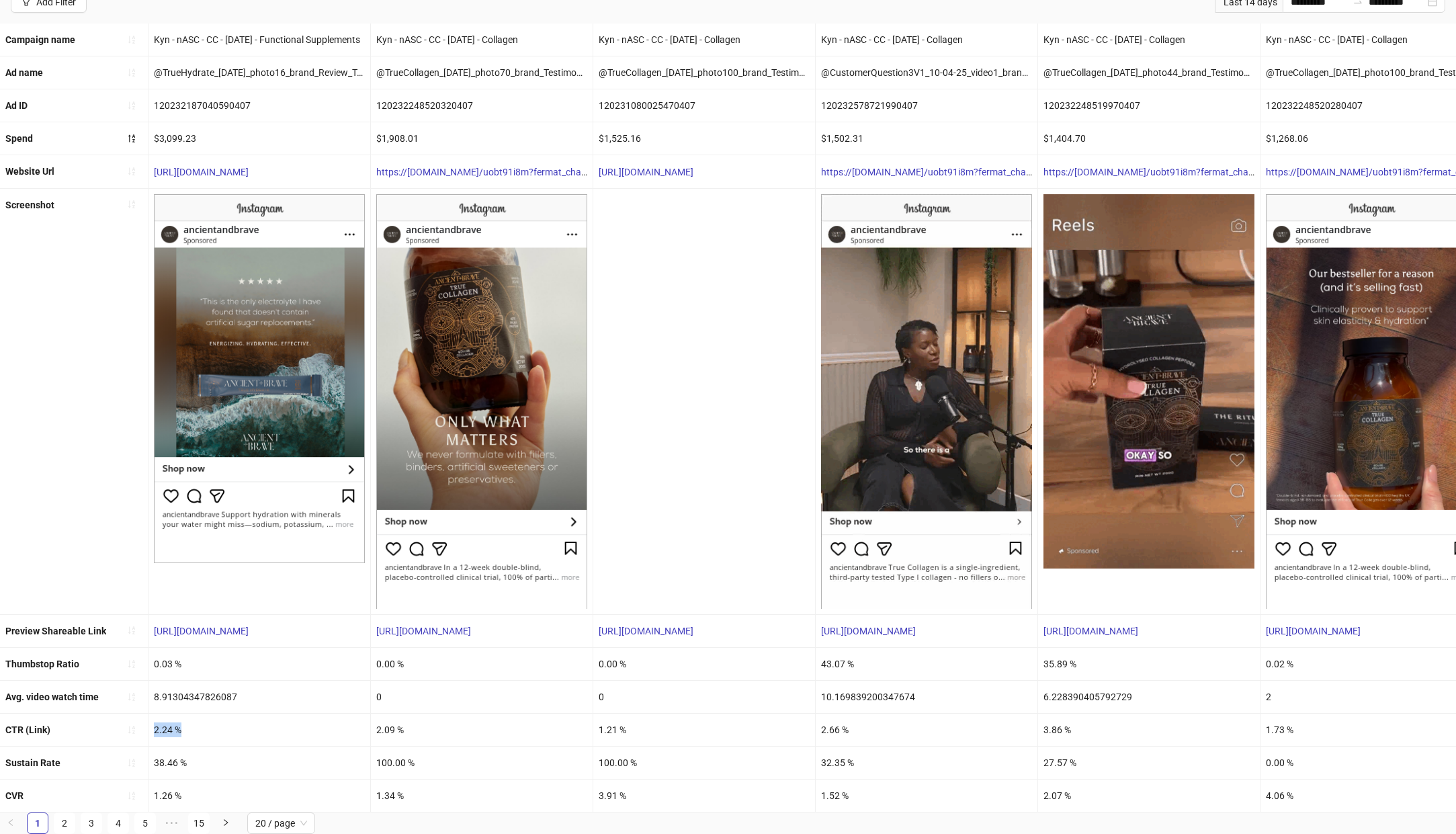
click at [215, 719] on div "2.24 %" at bounding box center [259, 729] width 222 height 33
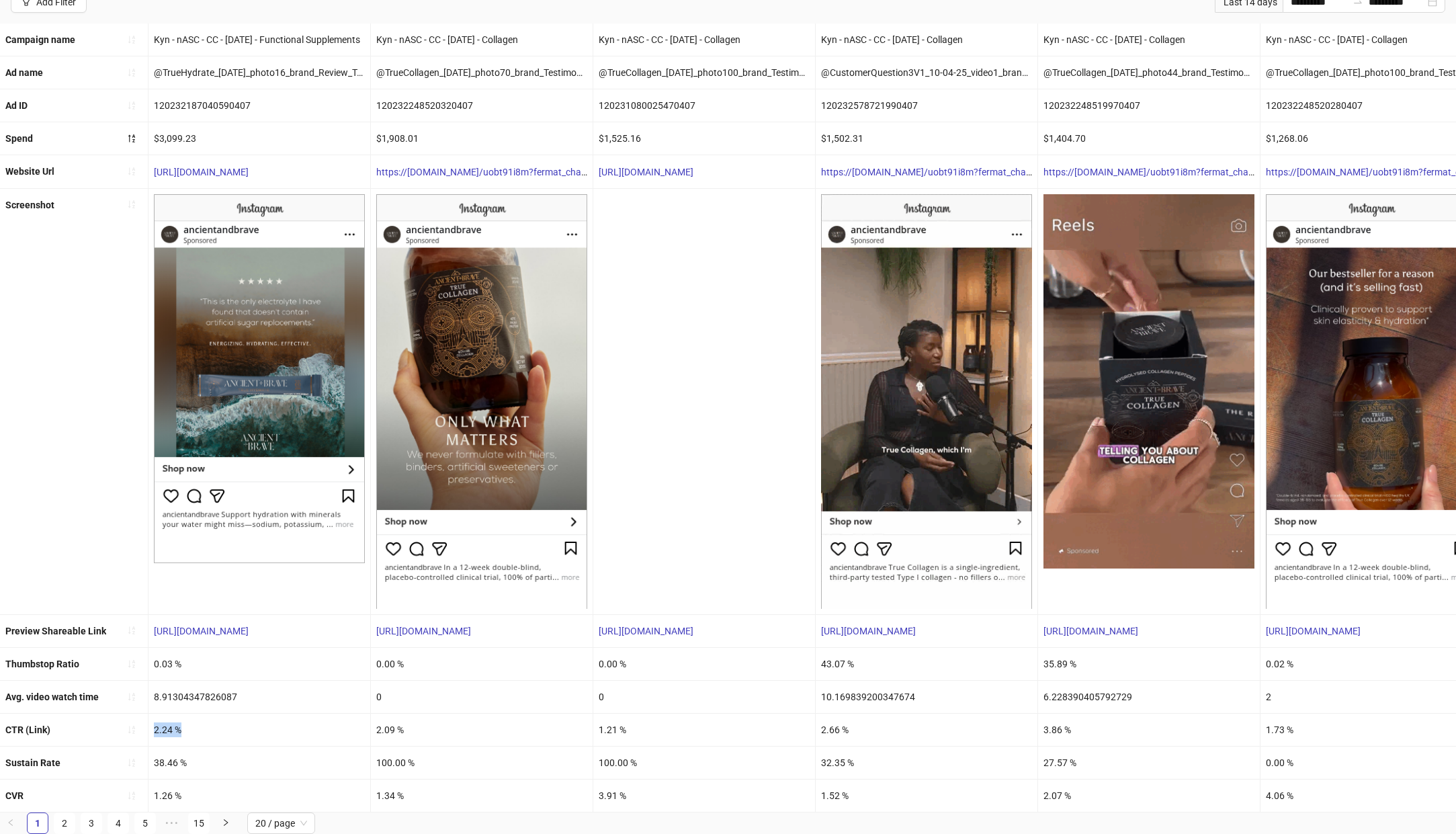
scroll to position [0, 0]
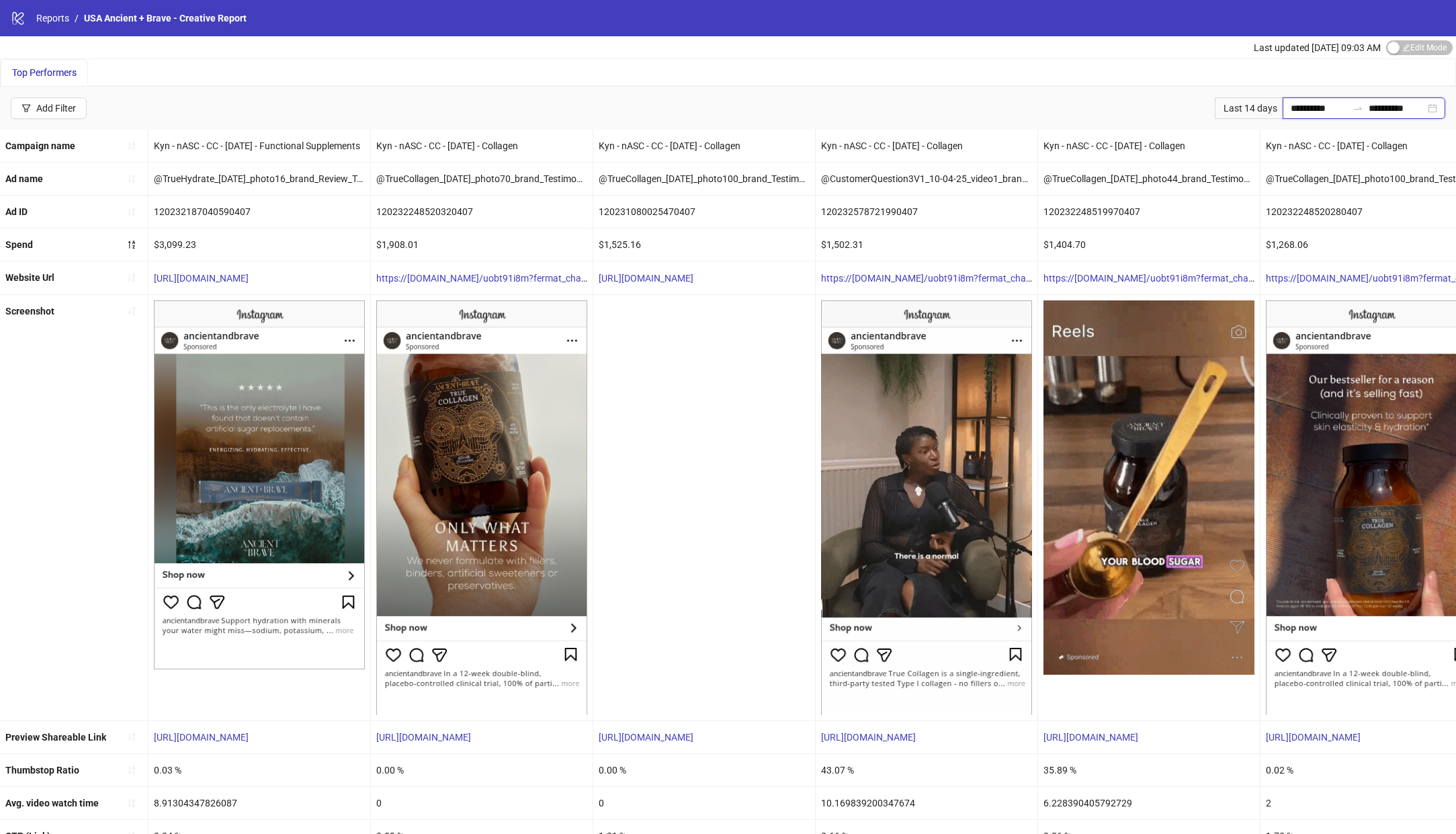
click at [1319, 112] on input "**********" at bounding box center [1318, 108] width 57 height 15
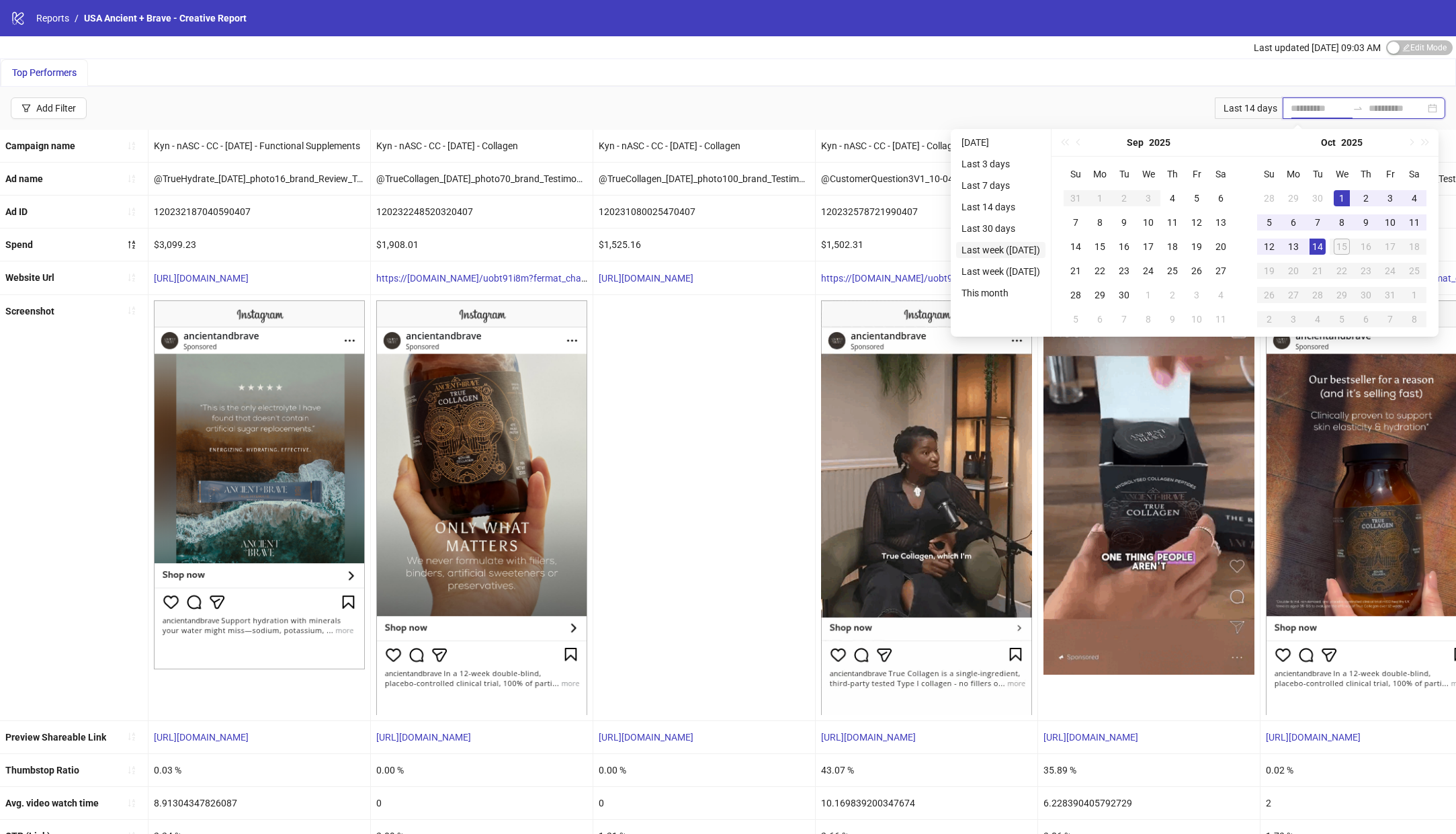
type input "**********"
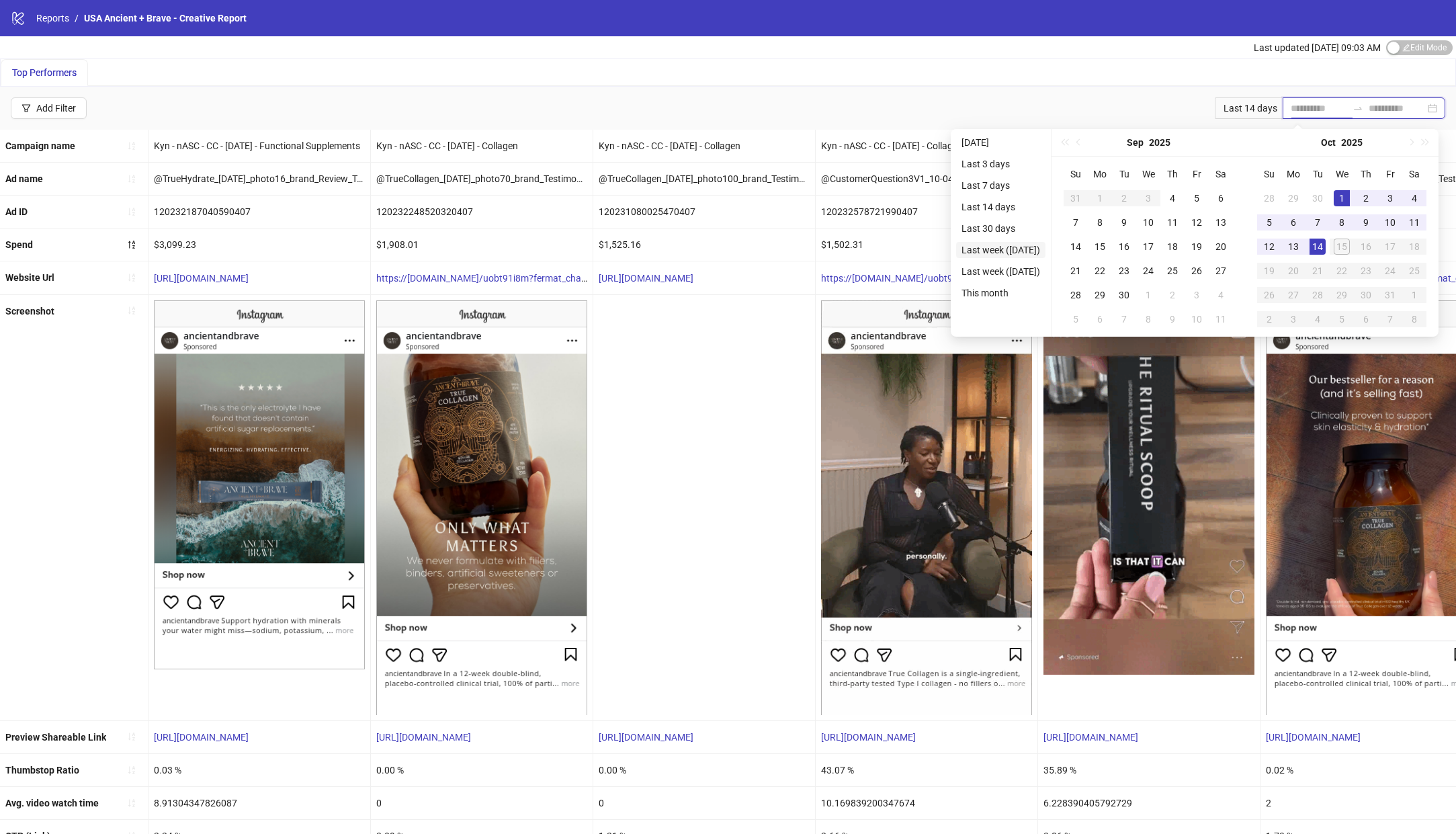
type input "**********"
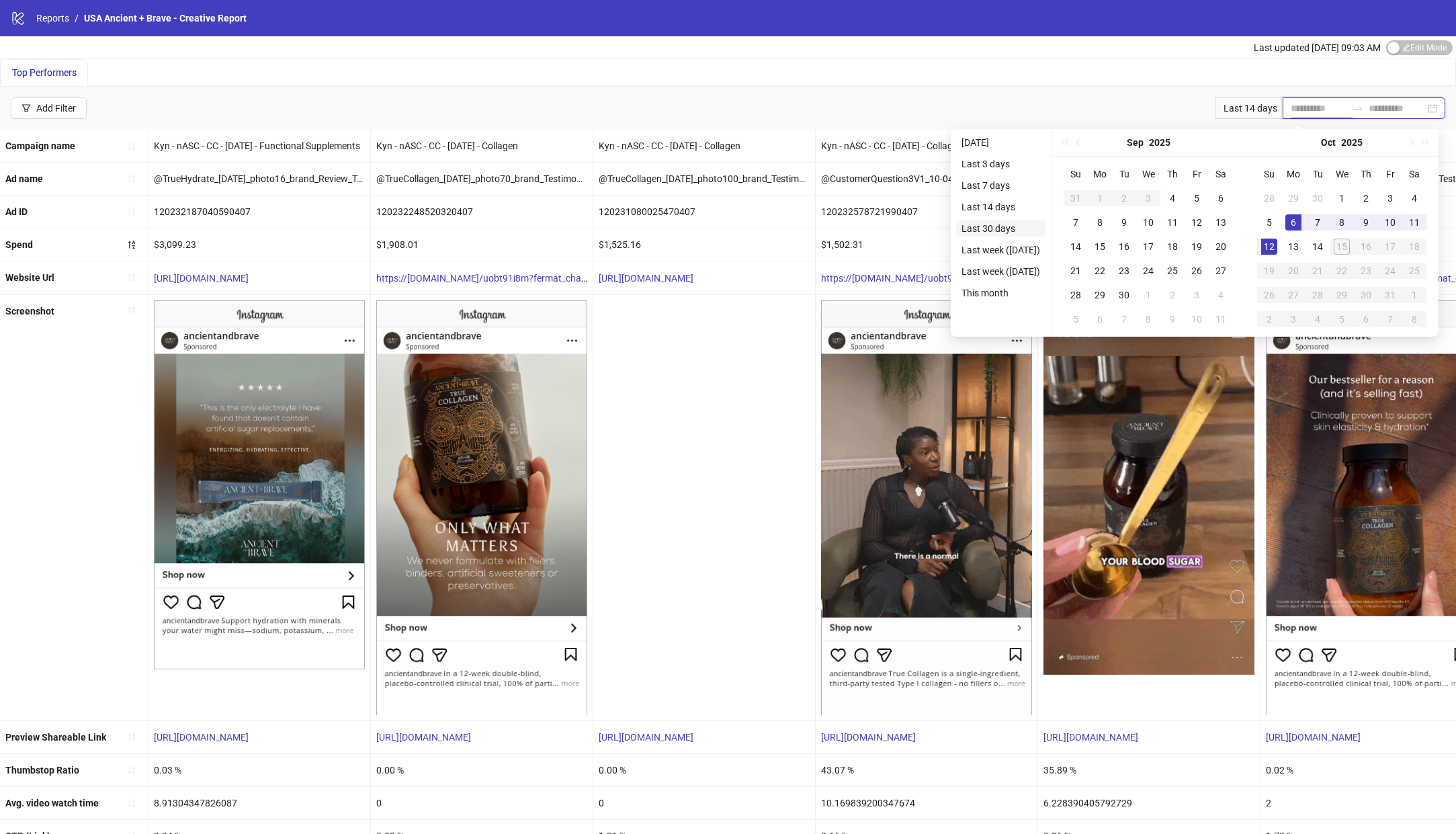
type input "**********"
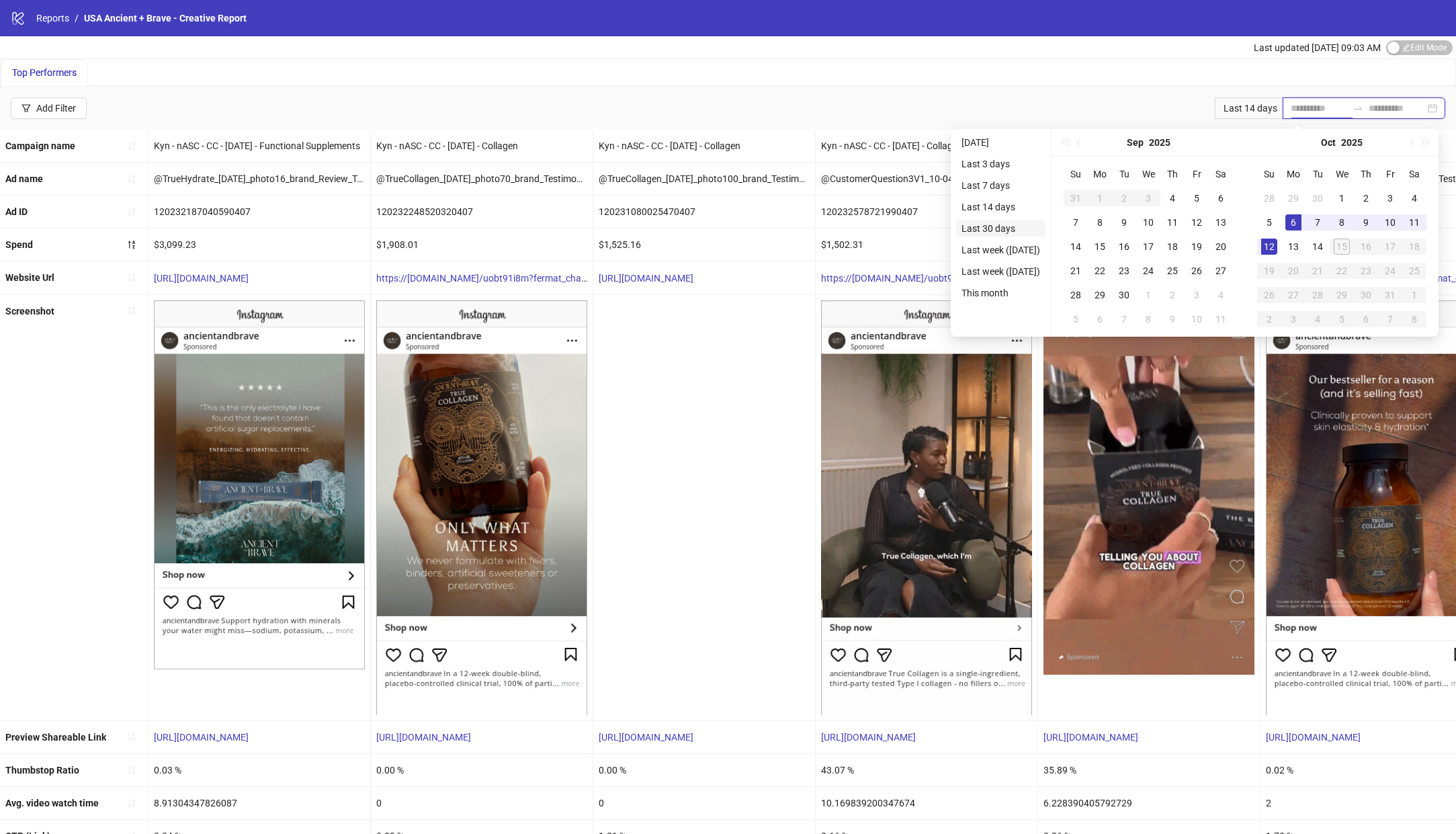
type input "**********"
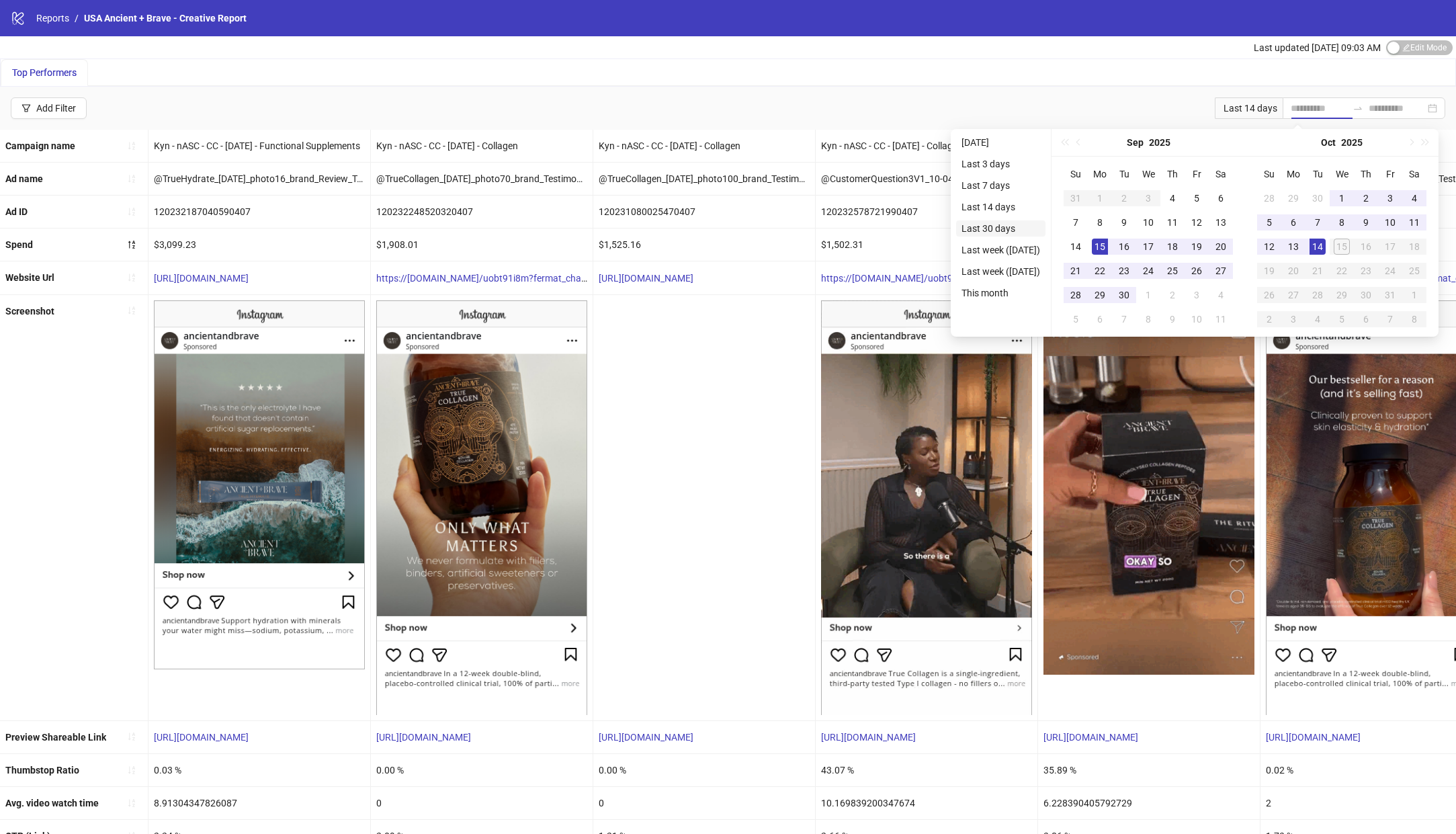
click at [1016, 229] on li "Last 30 days" at bounding box center [1001, 228] width 89 height 16
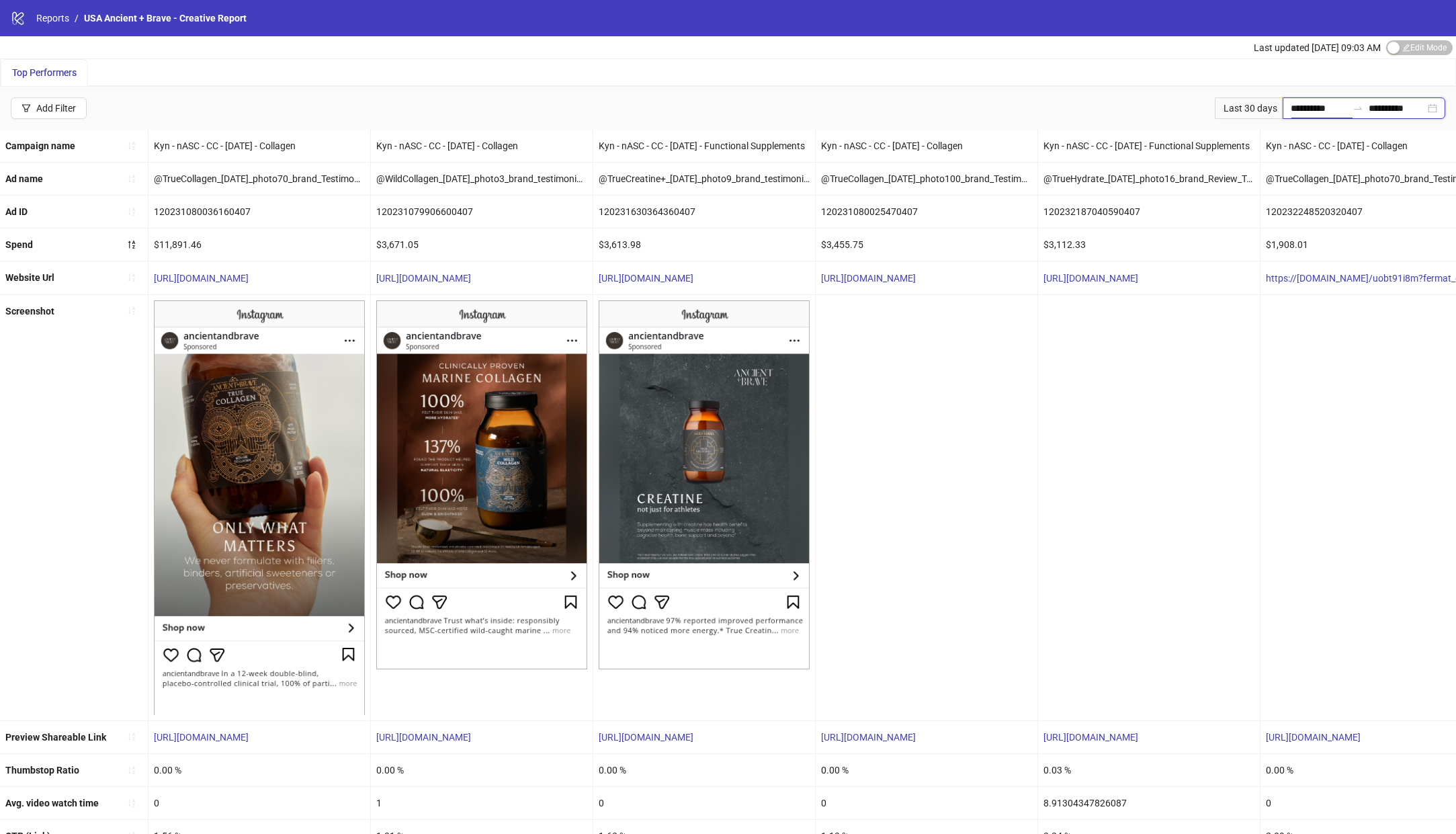
click at [1330, 111] on input "**********" at bounding box center [1318, 108] width 57 height 15
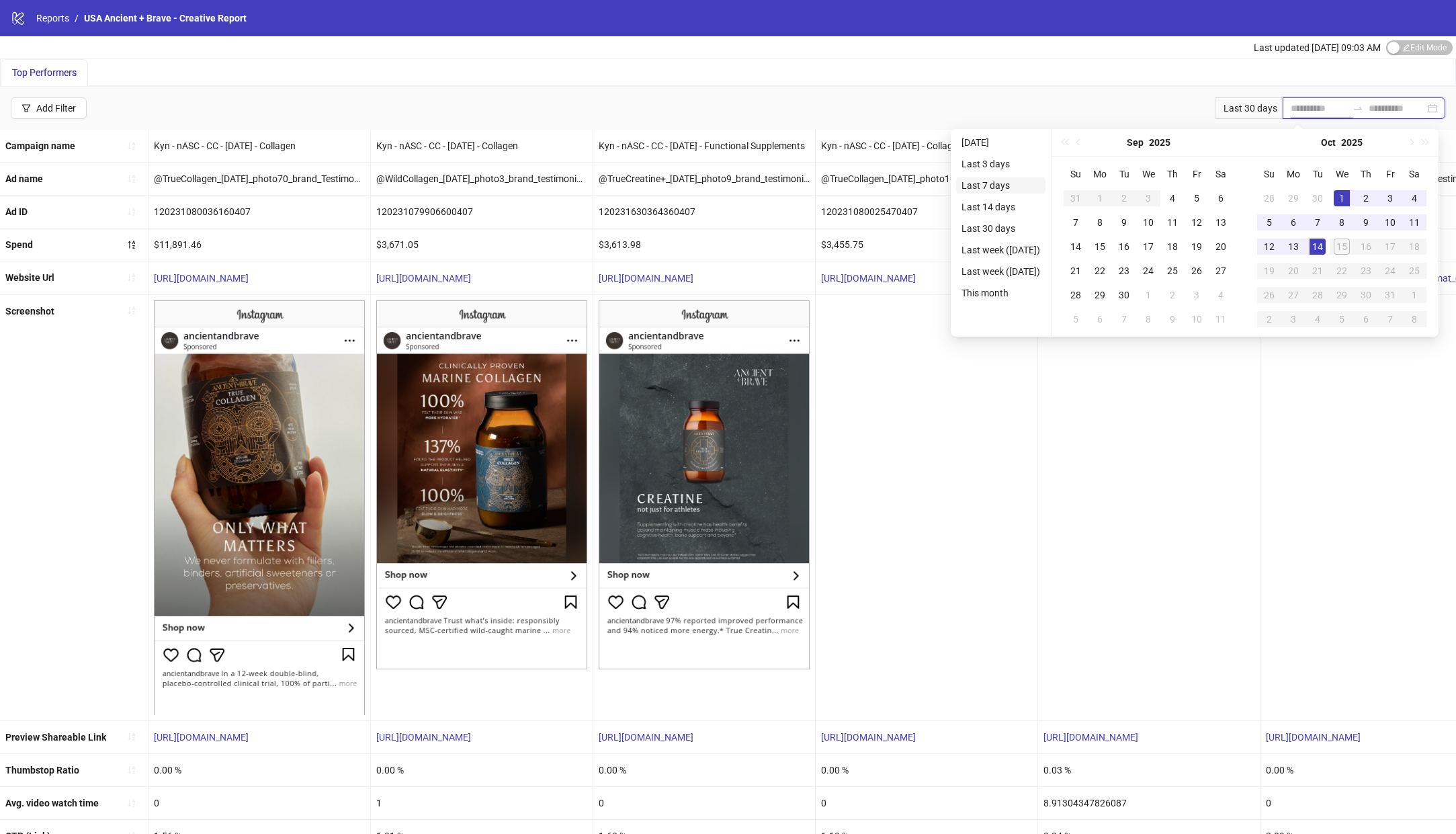
type input "**********"
click at [995, 183] on li "Last 7 days" at bounding box center [1001, 185] width 89 height 16
